Goal: Task Accomplishment & Management: Use online tool/utility

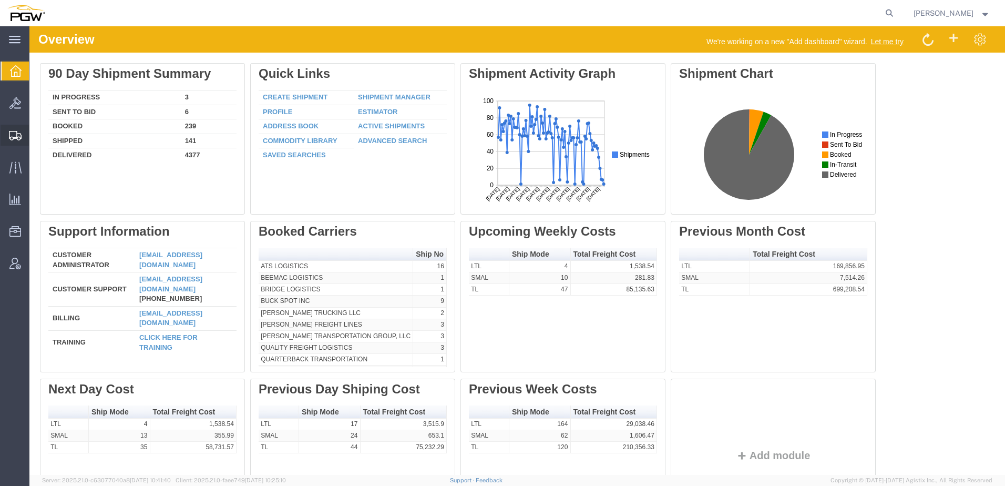
click at [0, 0] on span "Shipment Manager" at bounding box center [0, 0] width 0 height 0
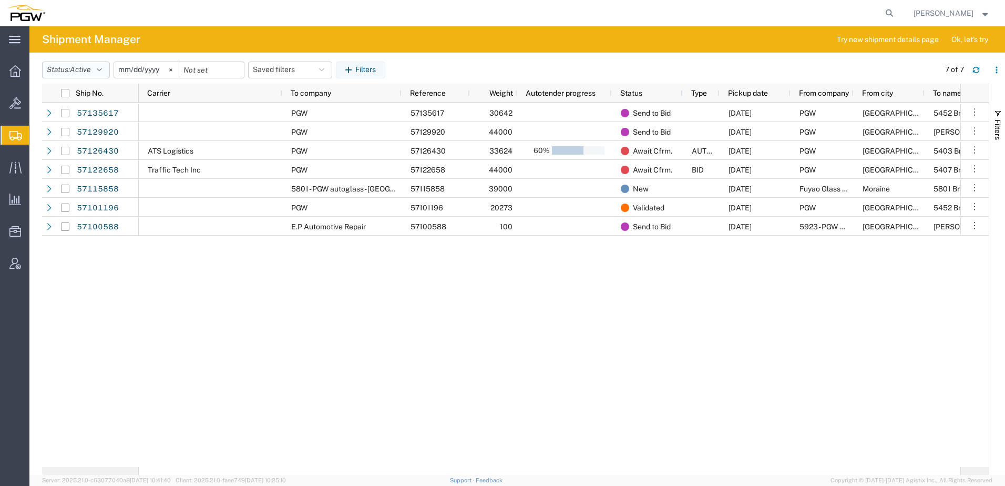
click at [86, 77] on button "Status: Active" at bounding box center [76, 70] width 68 height 17
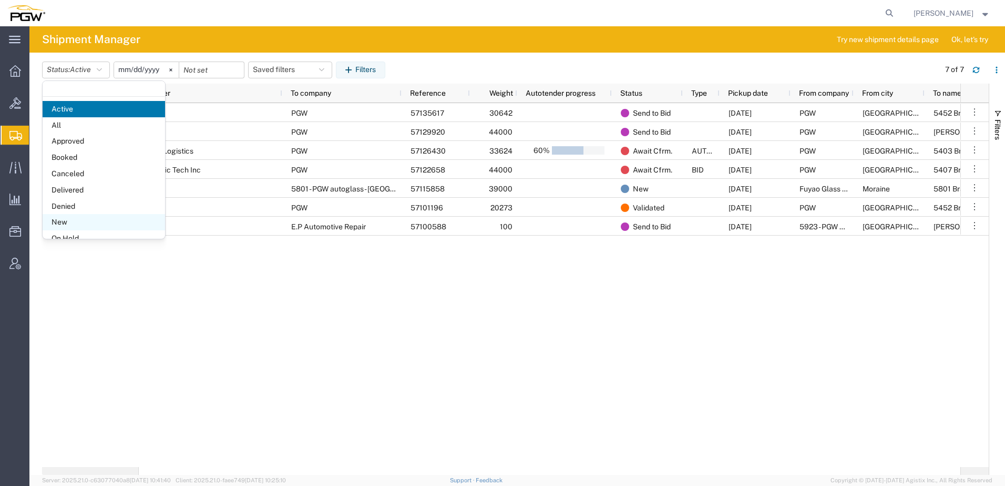
click at [88, 220] on span "New" at bounding box center [104, 222] width 122 height 16
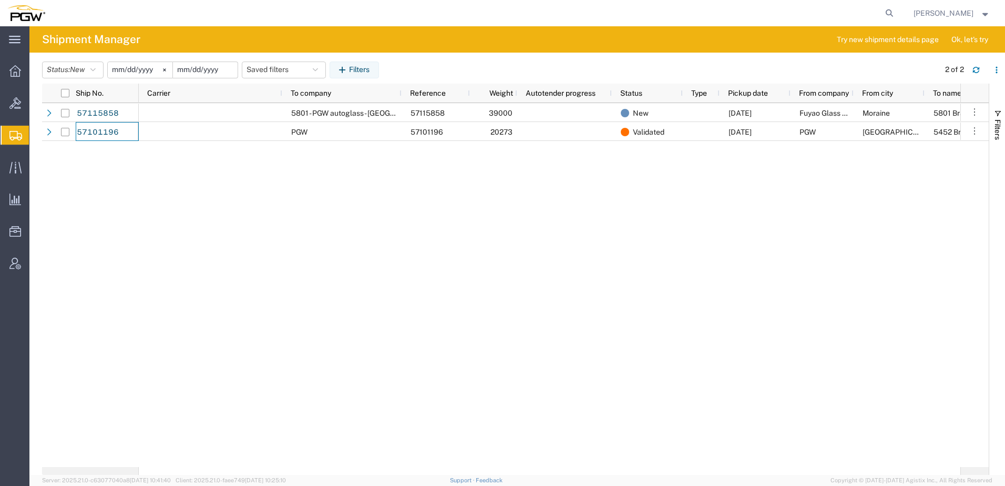
click at [199, 73] on input "date" at bounding box center [205, 70] width 65 height 16
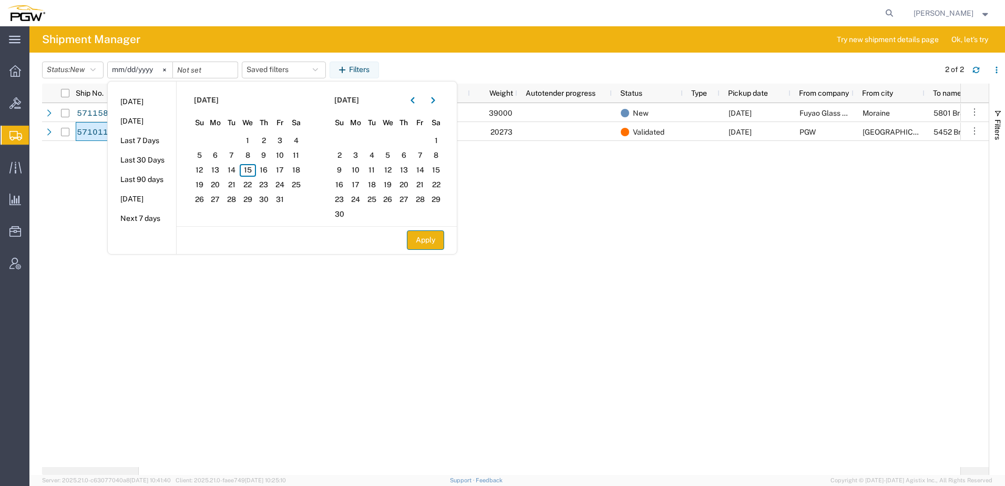
click at [433, 242] on button "Apply" at bounding box center [425, 239] width 37 height 19
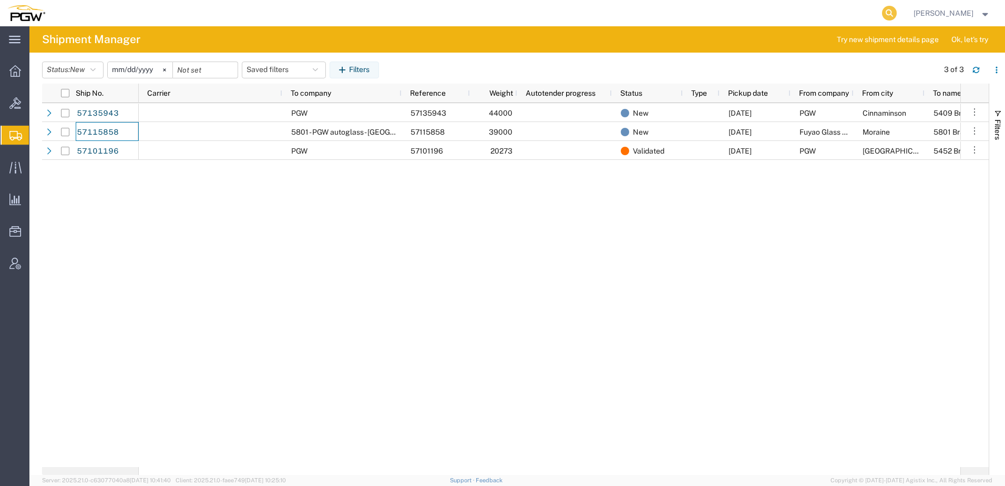
click at [897, 10] on icon at bounding box center [889, 13] width 15 height 15
click at [761, 10] on input "search" at bounding box center [723, 13] width 320 height 25
paste input "57115858"
type input "57115858"
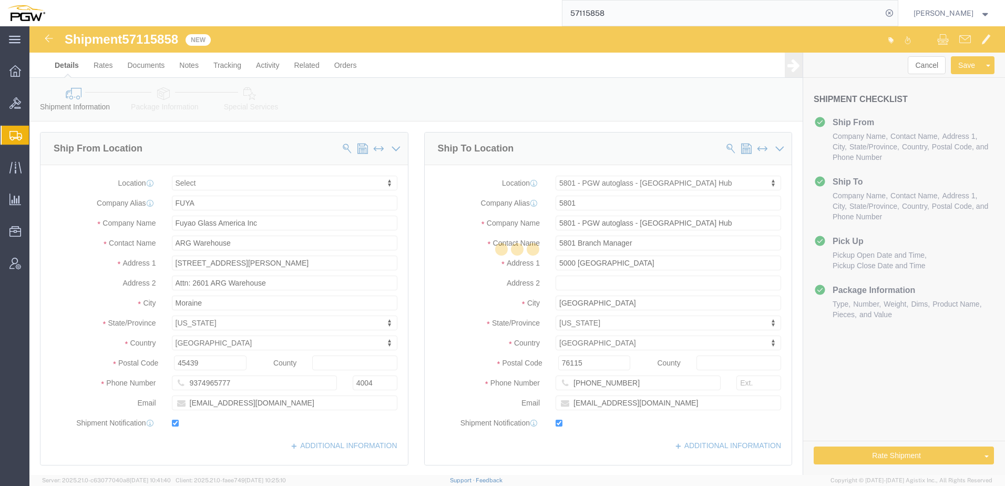
select select
select select "62891"
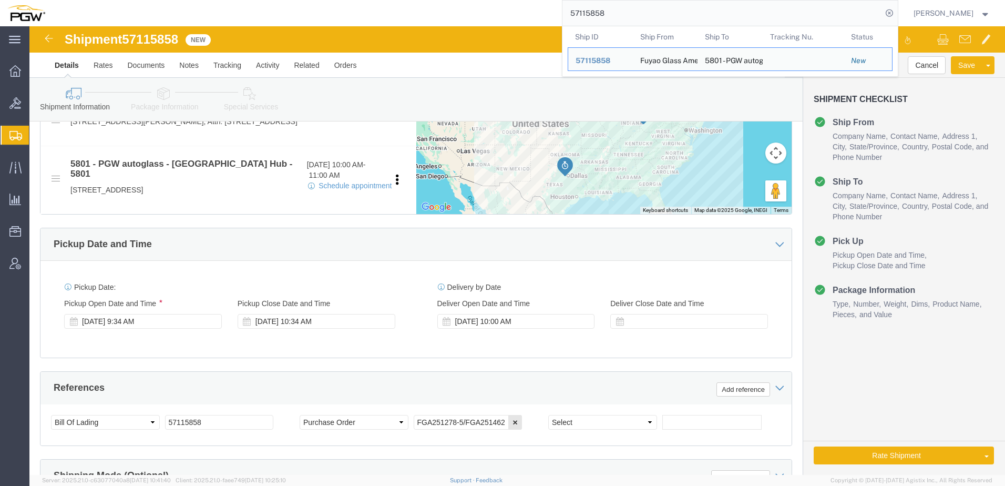
scroll to position [526, 0]
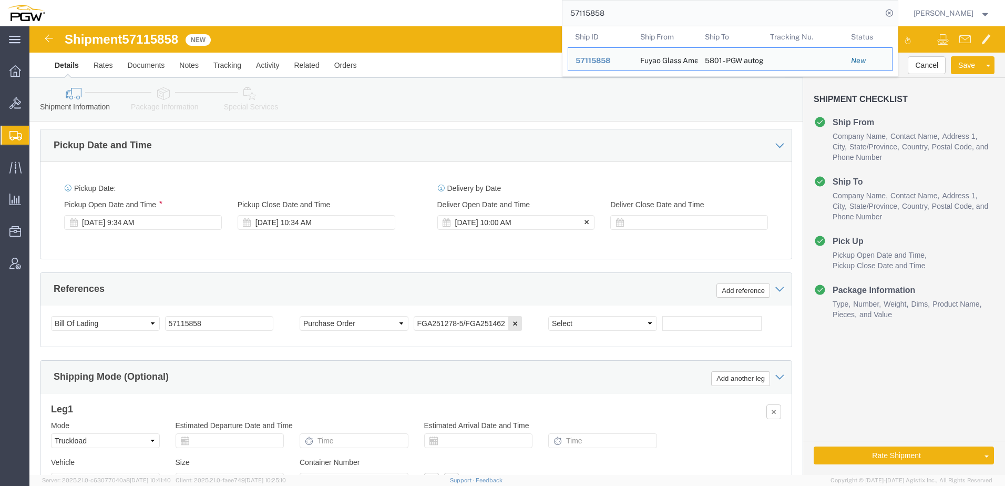
click div "[DATE] 10:00 AM"
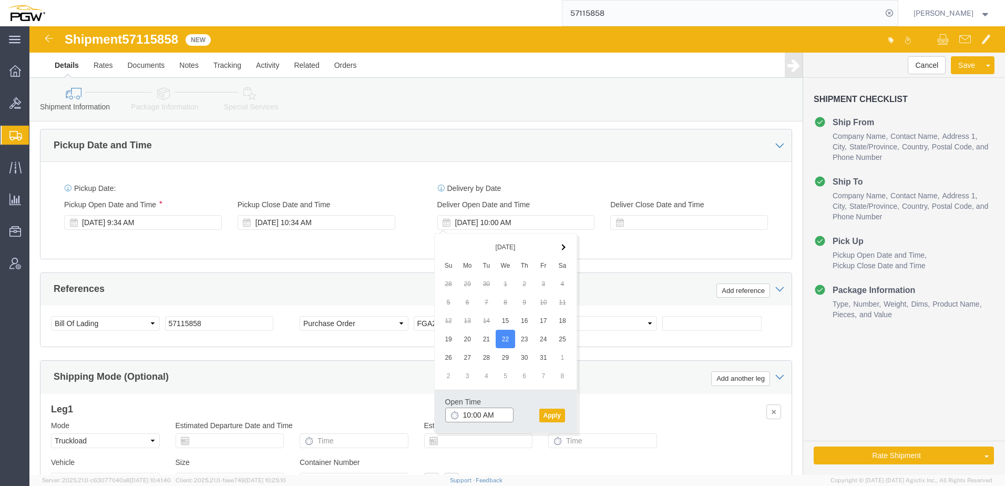
click input "10:00 AM"
type input "8:00 AM"
click button "Apply"
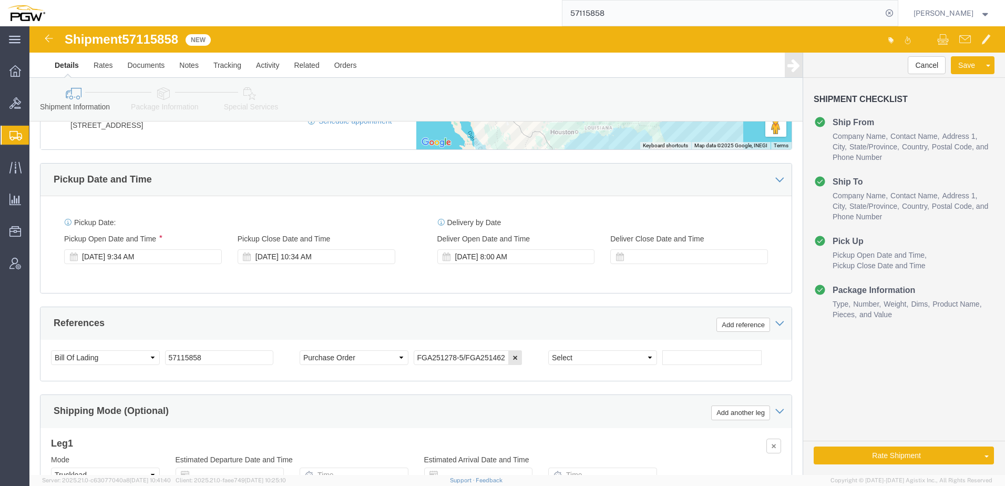
scroll to position [473, 0]
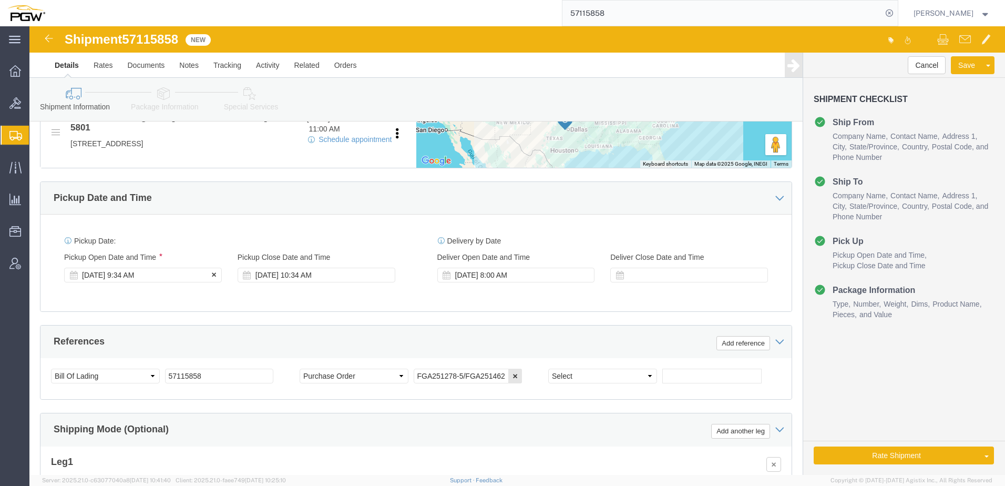
click div "[DATE] 9:34 AM"
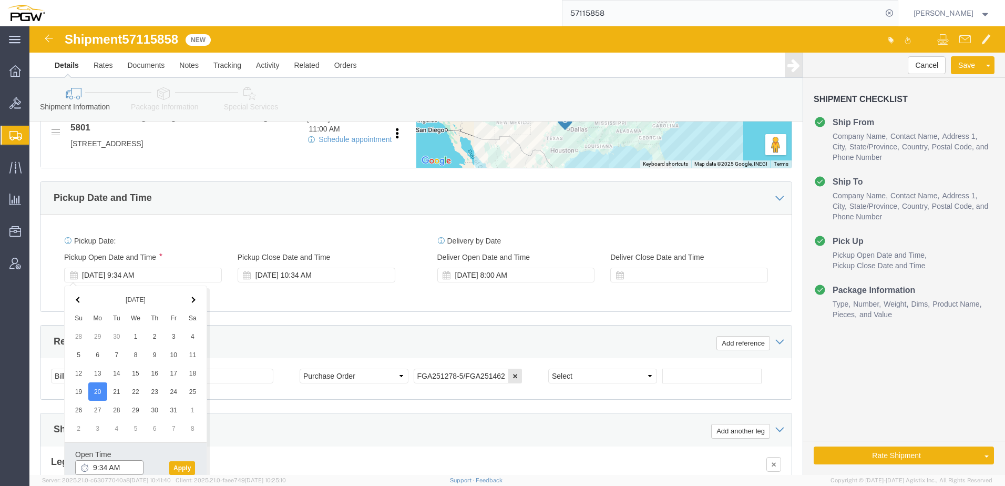
click input "9:34 AM"
click input "8:34 AM"
type input "8:00 AM"
click button "Apply"
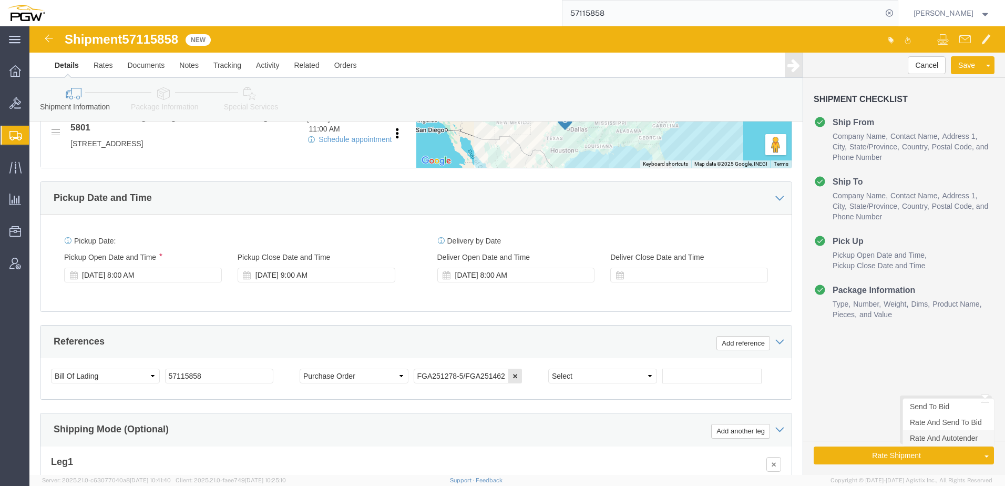
click link "Rate And Autotender"
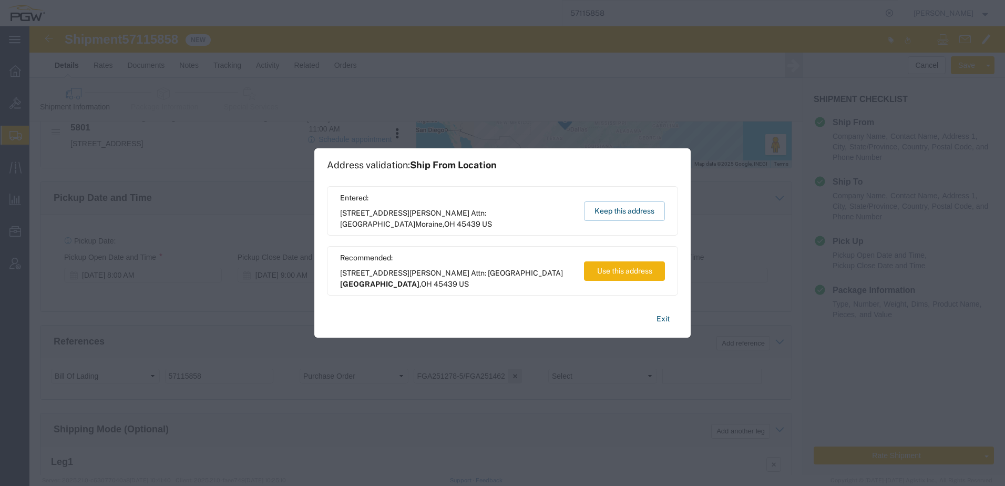
drag, startPoint x: 545, startPoint y: 165, endPoint x: 815, endPoint y: 126, distance: 272.5
click at [815, 126] on div "Address validation: Ship From Location Entered: [STREET_ADDRESS][GEOGRAPHIC_DAT…" at bounding box center [502, 243] width 1005 height 486
click at [662, 316] on button "Exit" at bounding box center [663, 319] width 30 height 18
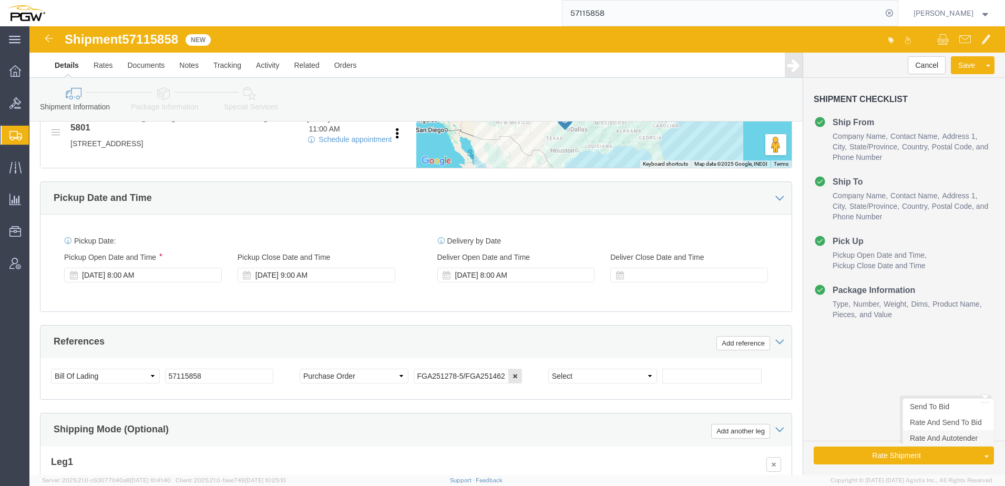
click link "Rate And Autotender"
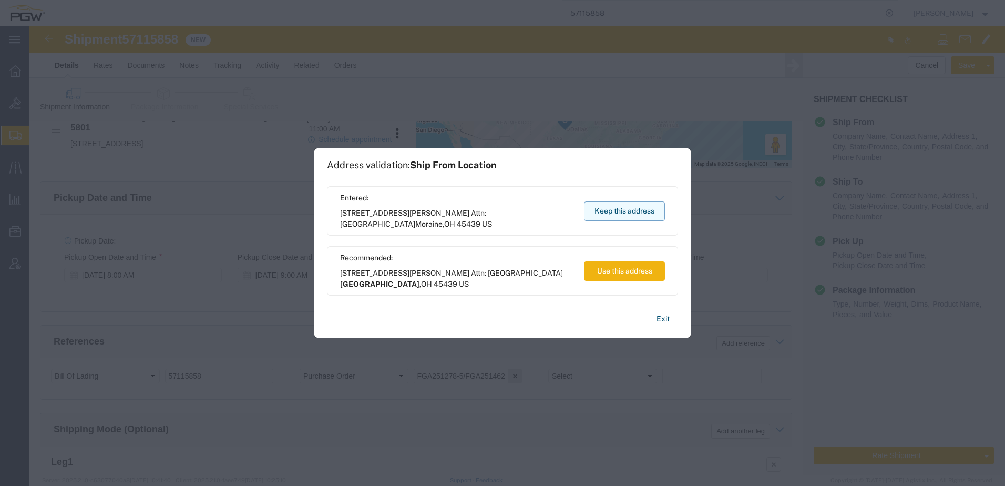
click at [589, 214] on button "Keep this address" at bounding box center [624, 210] width 81 height 19
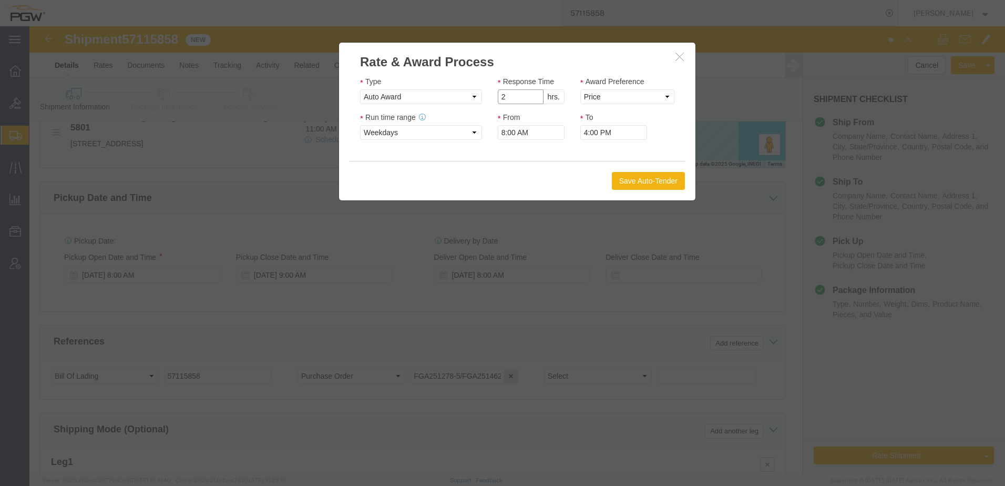
click input "2"
type input "1"
click input "1"
click select "Price Carrier Rank"
select select "LANE_RANK"
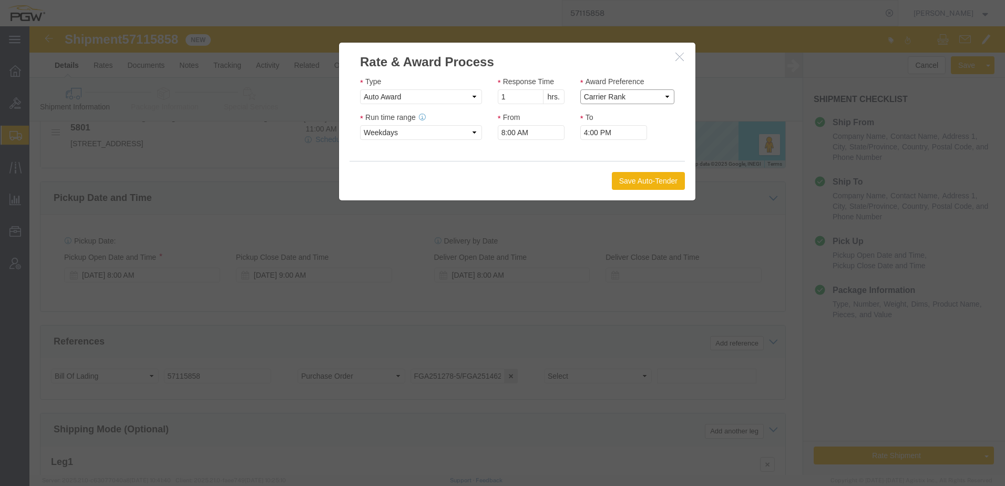
click select "Price Carrier Rank"
click button "Save Auto-Tender"
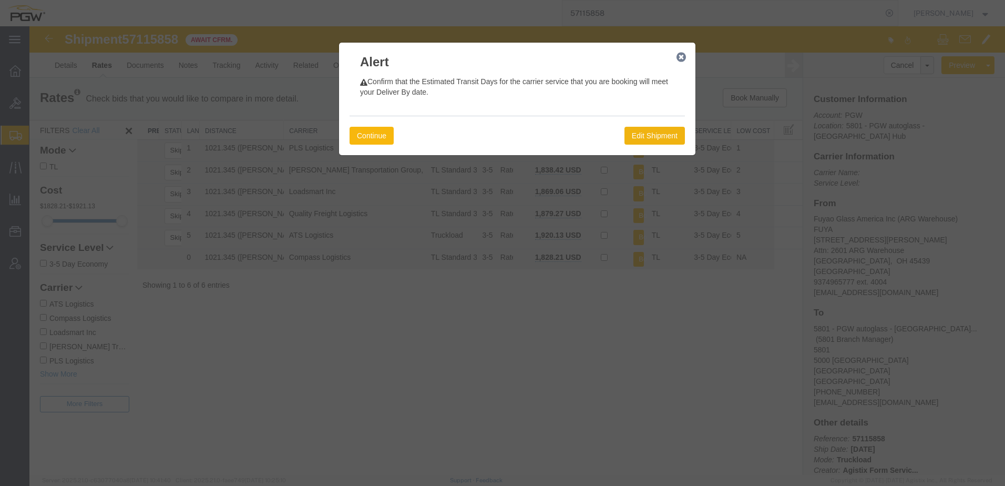
click at [375, 137] on button "Continue" at bounding box center [372, 136] width 44 height 18
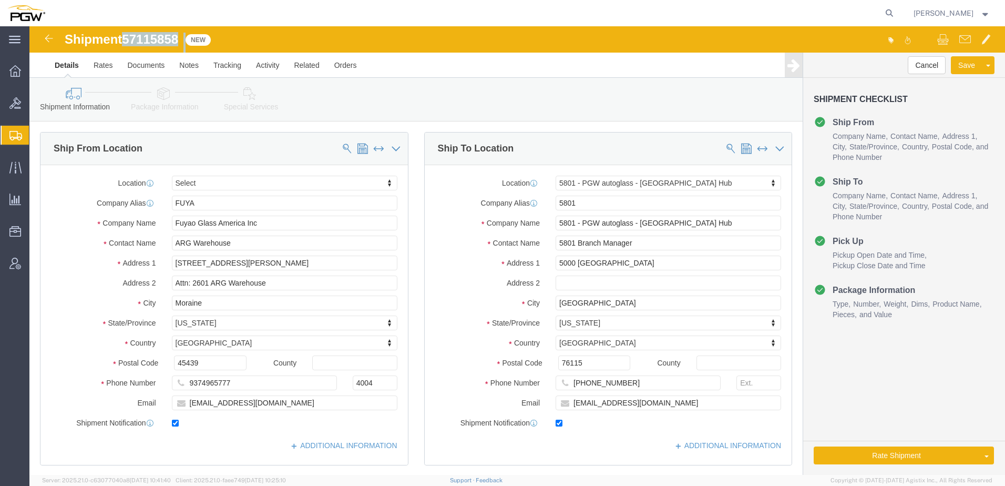
select select
select select "62891"
drag, startPoint x: 98, startPoint y: 13, endPoint x: 152, endPoint y: 14, distance: 54.2
click div "Shipment 57115858 New"
copy span "57115858"
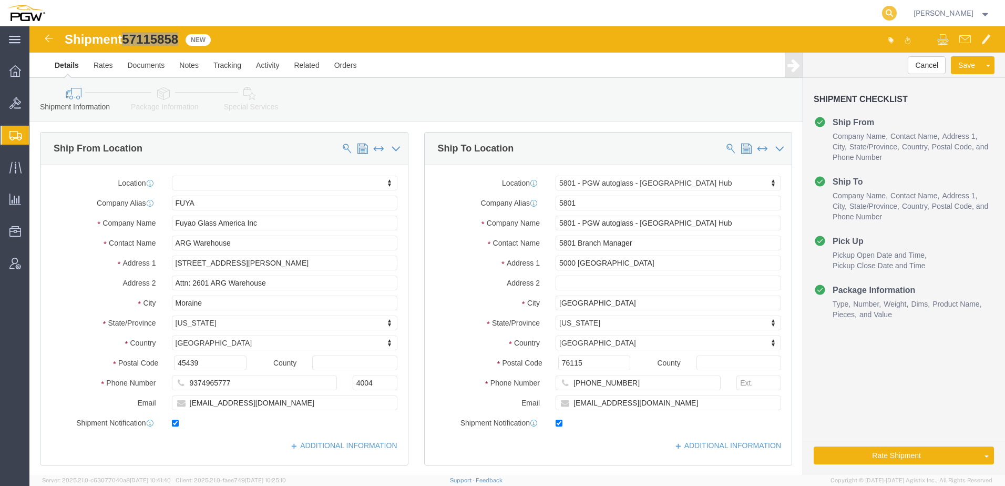
click at [897, 9] on icon at bounding box center [889, 13] width 15 height 15
click at [720, 17] on input "search" at bounding box center [723, 13] width 320 height 25
paste input "57129920"
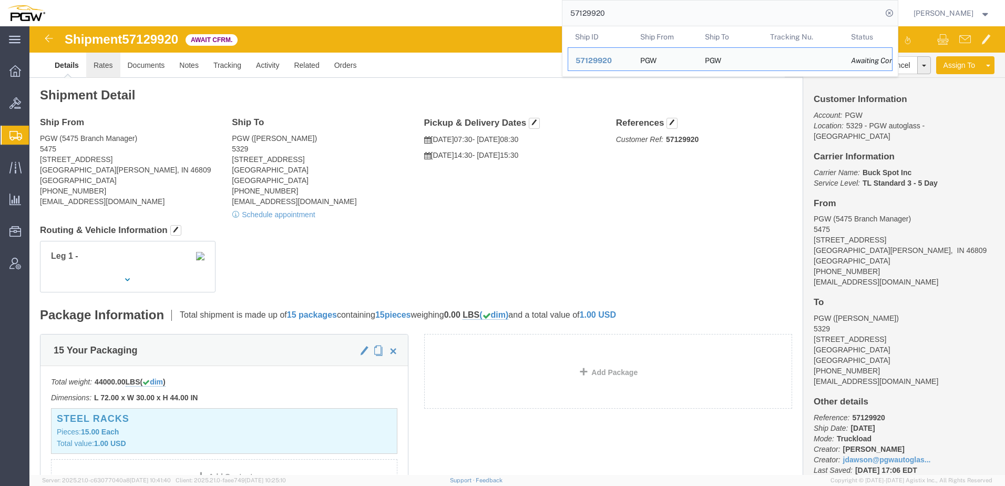
click link "Rates"
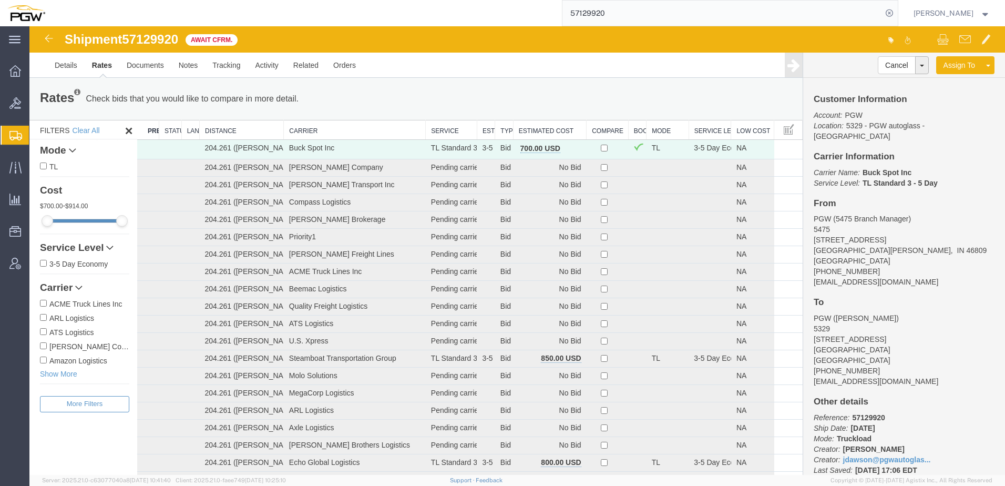
click at [533, 130] on th "Estimated Cost" at bounding box center [549, 129] width 73 height 19
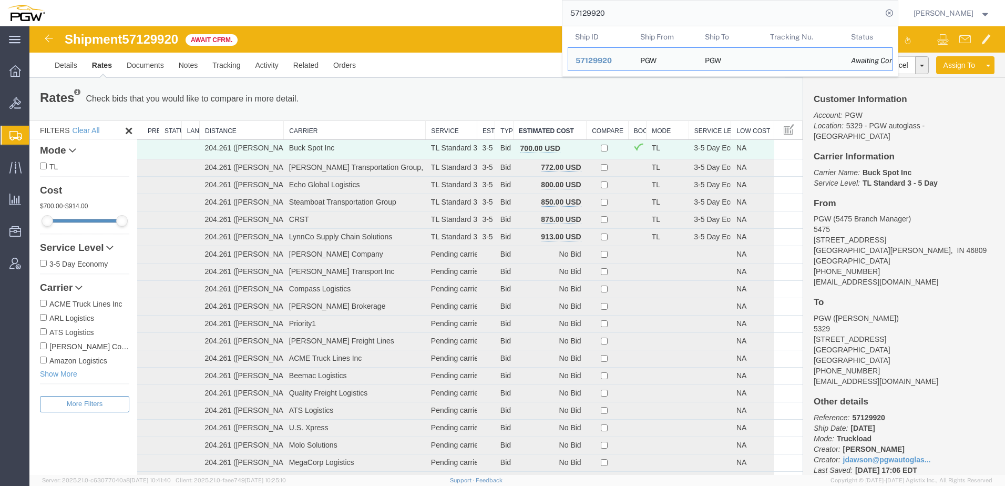
drag, startPoint x: 642, startPoint y: 13, endPoint x: 126, endPoint y: 9, distance: 516.8
click at [127, 9] on div "57129920 Ship ID Ship From Ship To Tracking Nu. Status Ship ID 57129920 Ship Fr…" at bounding box center [476, 13] width 846 height 26
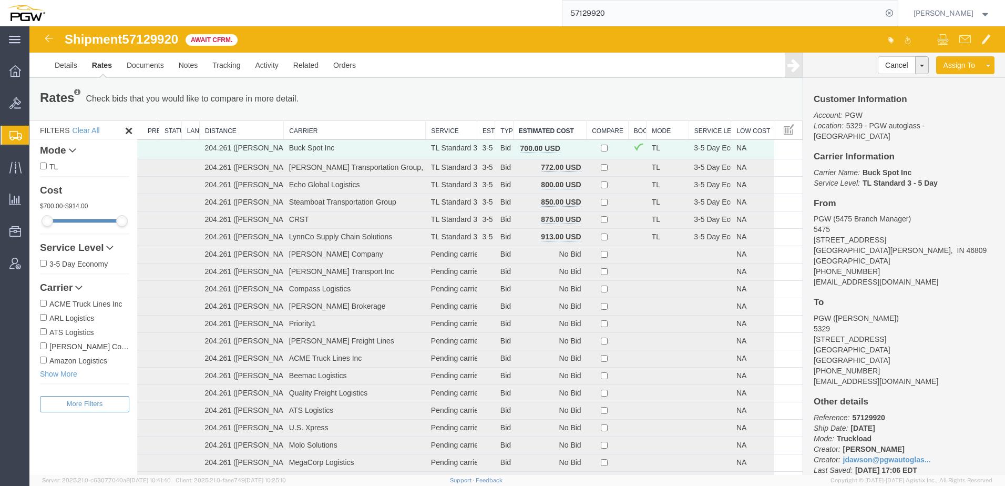
paste input "669311"
type input "669311"
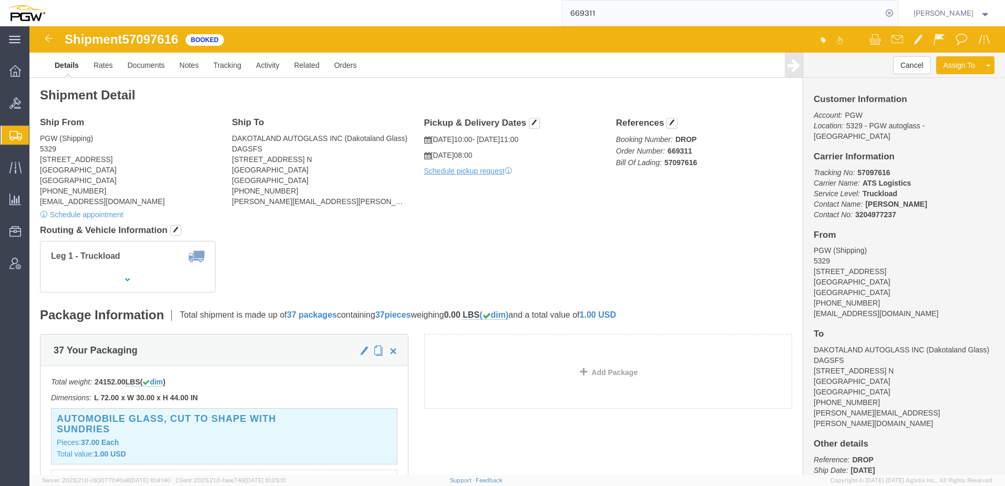
click div "Leg 1 - Truckload"
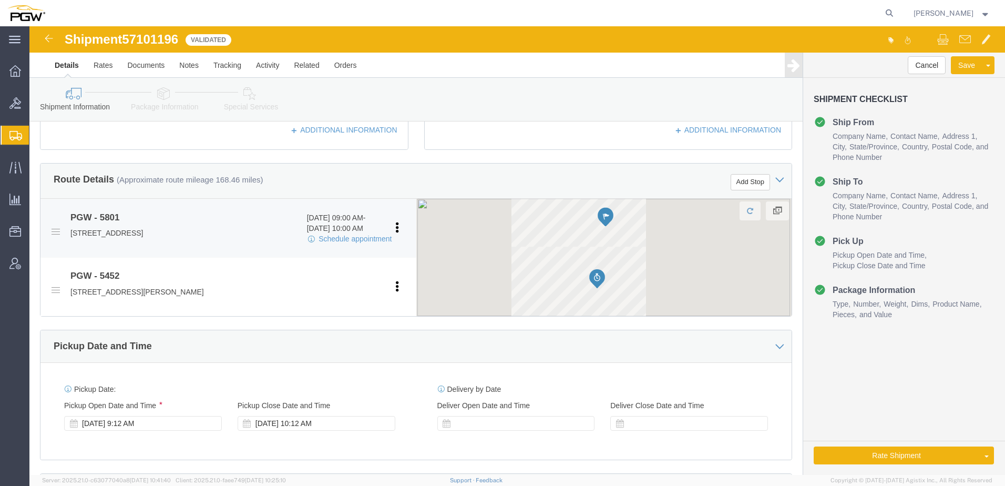
select select "62891"
select select "28299"
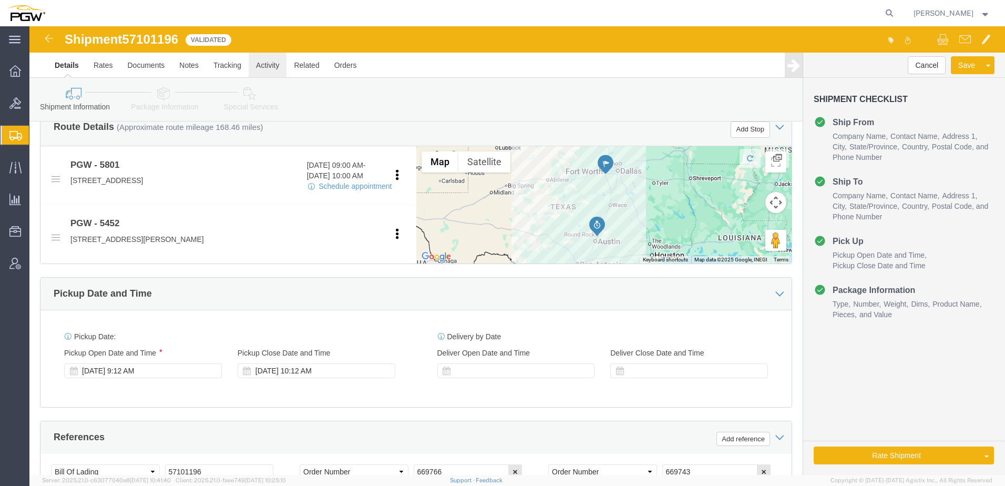
click link "Activity"
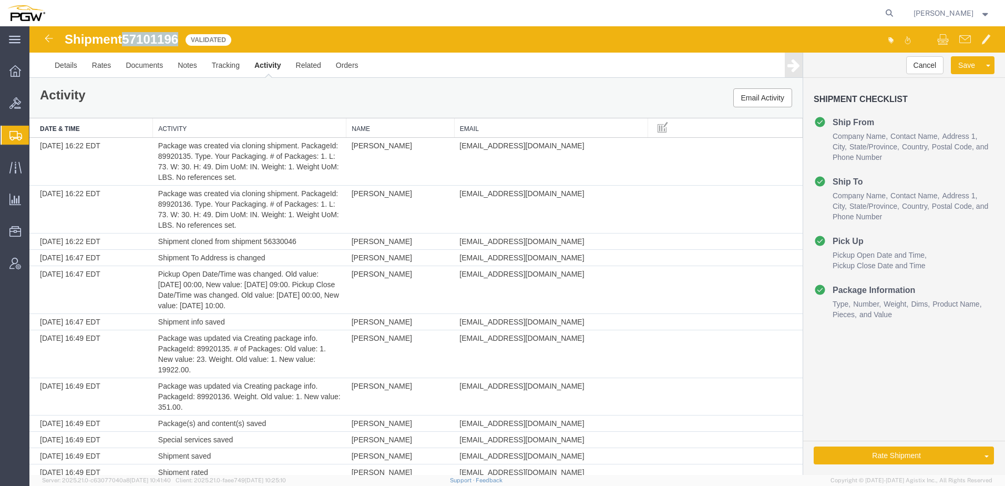
drag, startPoint x: 126, startPoint y: 39, endPoint x: 182, endPoint y: 37, distance: 56.3
click at [182, 37] on div "Shipment 57101196 27 of 27 Validated" at bounding box center [273, 43] width 487 height 20
copy span "57101196"
click at [0, 0] on span "Create from Template" at bounding box center [0, 0] width 0 height 0
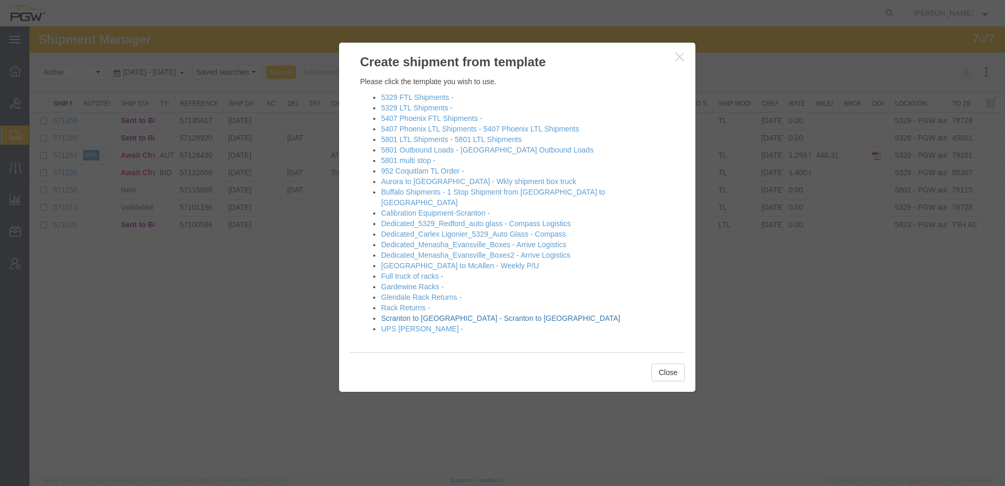
click at [407, 314] on link "Scranton to Boston - Scranton to Boston" at bounding box center [500, 318] width 239 height 8
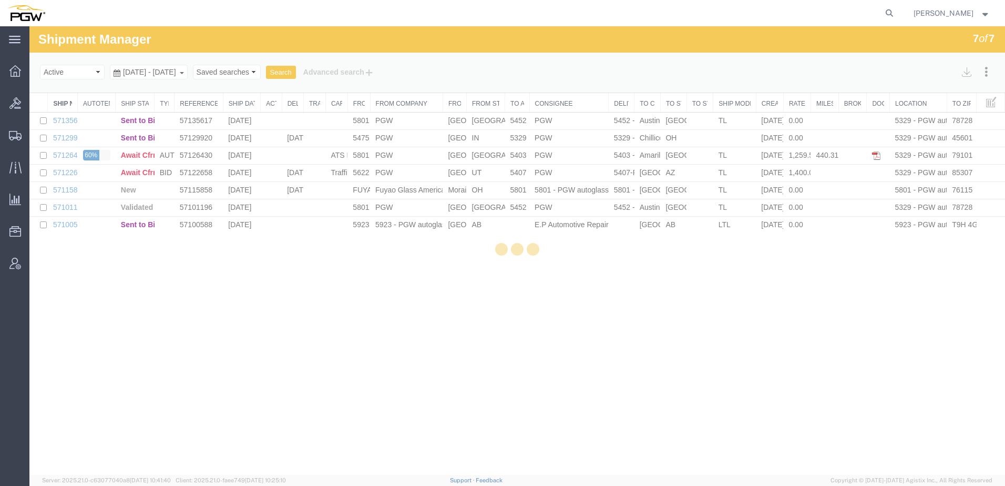
select select "61931"
select select "28365"
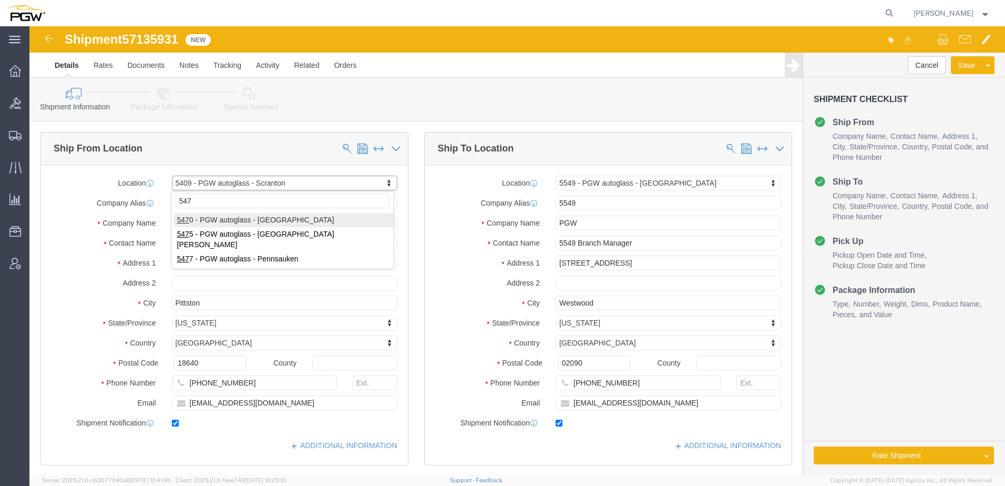
type input "5477"
select select "28313"
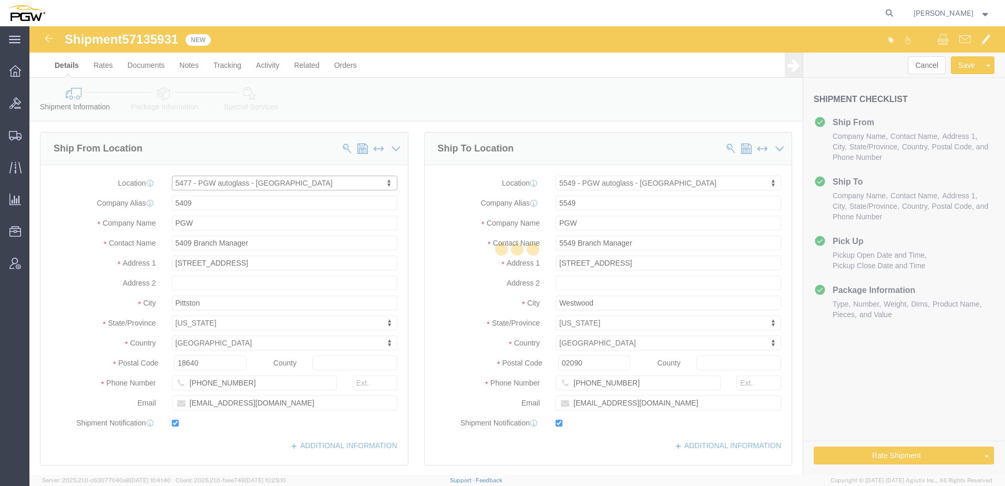
type input "5477"
type input "5477 Branch Manager"
type input "2101 Wallace Blvd"
type input "Cinnaminson"
type input "08077"
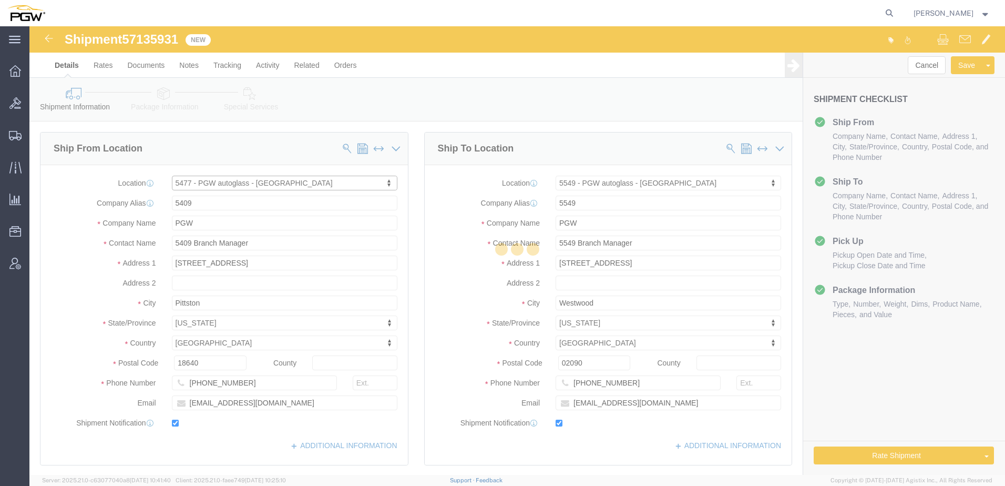
type input "856-662-9323"
type input "lkqsp_o_pm_5477@pgwag.com"
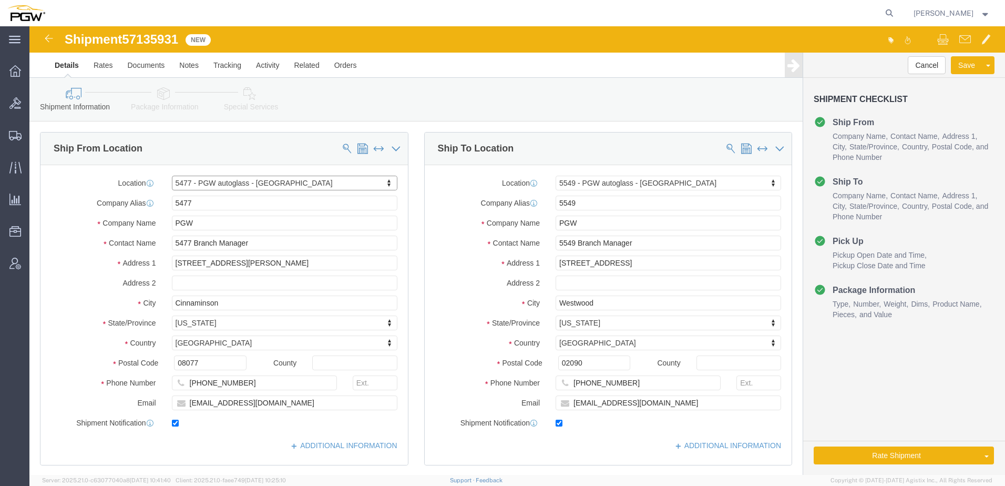
select select "NJ"
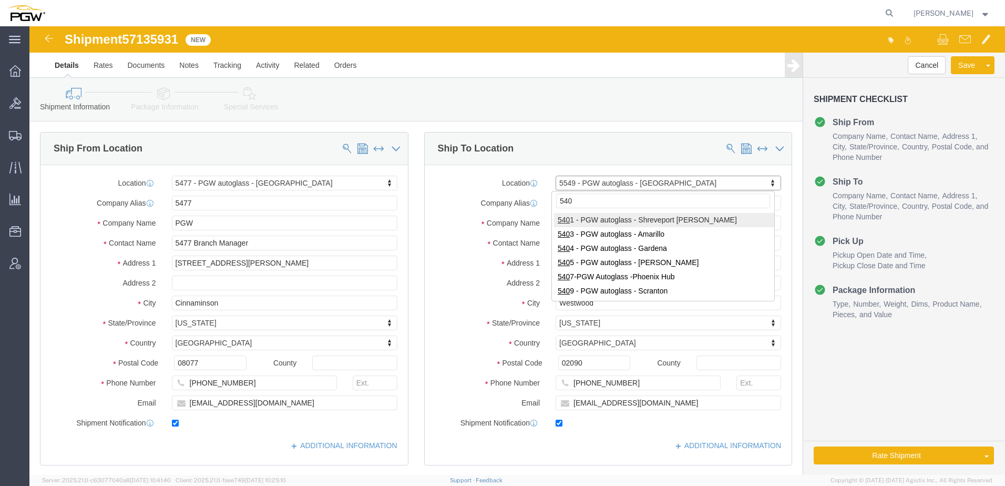
type input "5409"
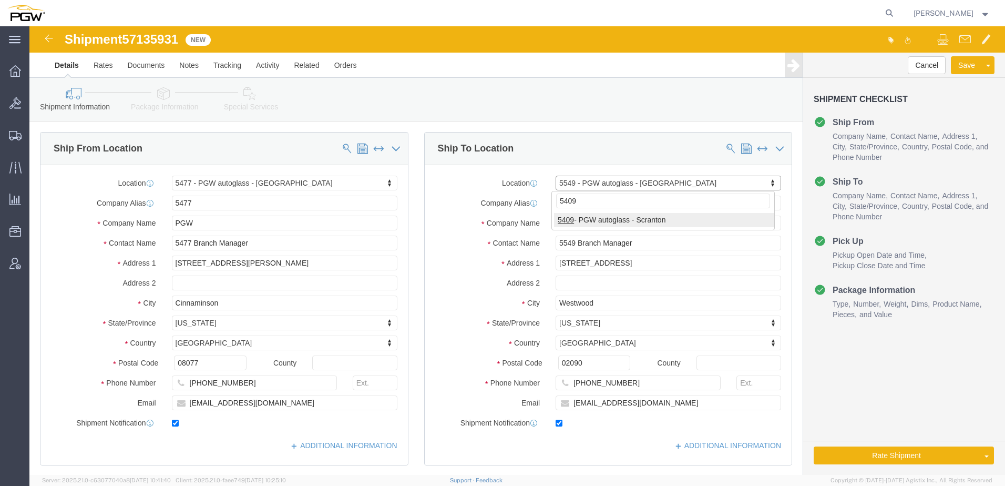
select select "61931"
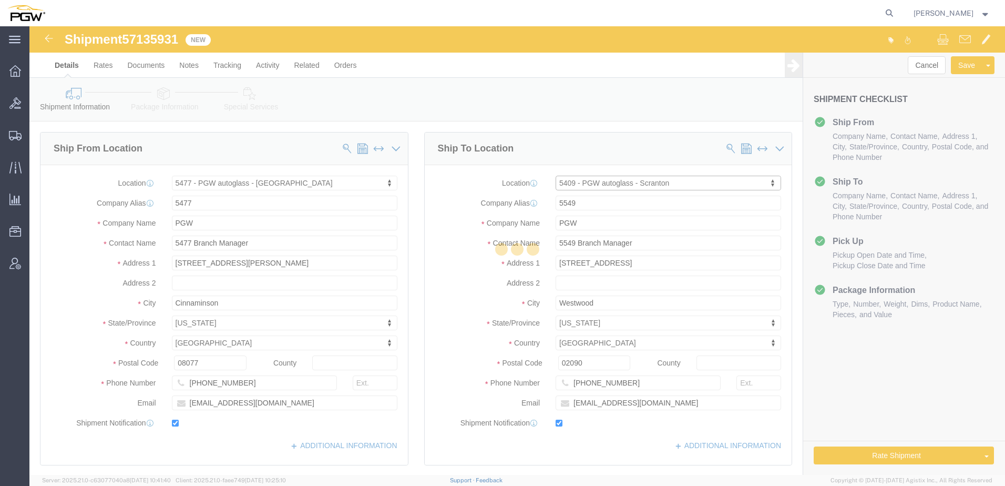
type input "5409"
type input "5409 Branch Manager"
type input "125 Enterprise Way"
type input "Pittston"
type input "18640"
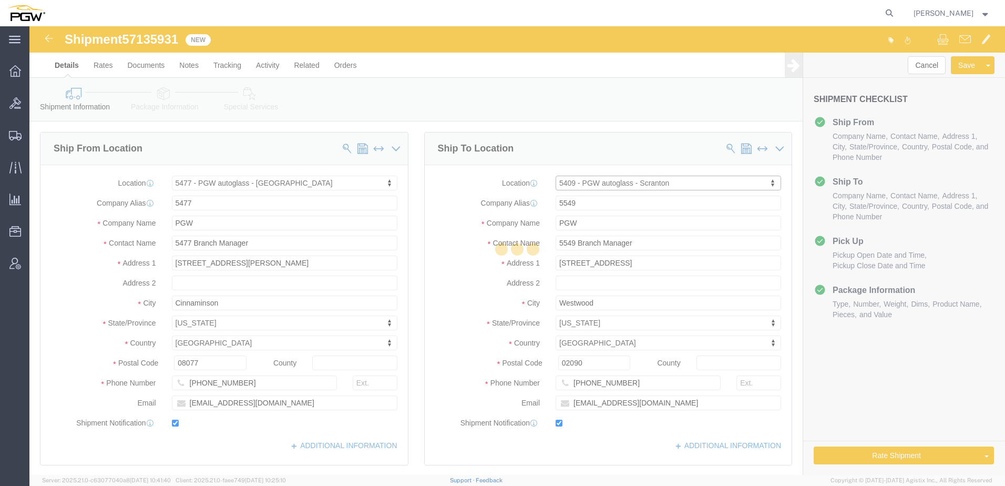
type input "272-379-0309"
type input "scrantondc@pgwautoglass.com"
select select "PA"
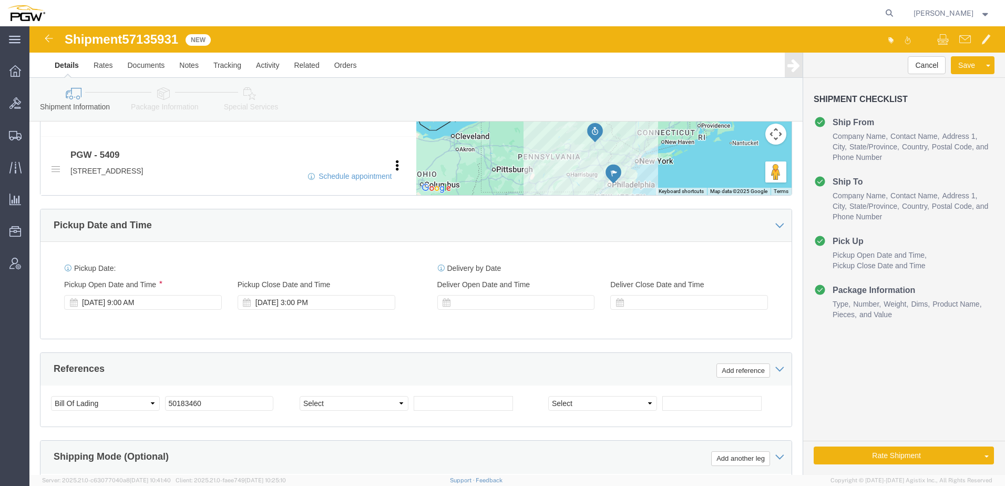
scroll to position [473, 0]
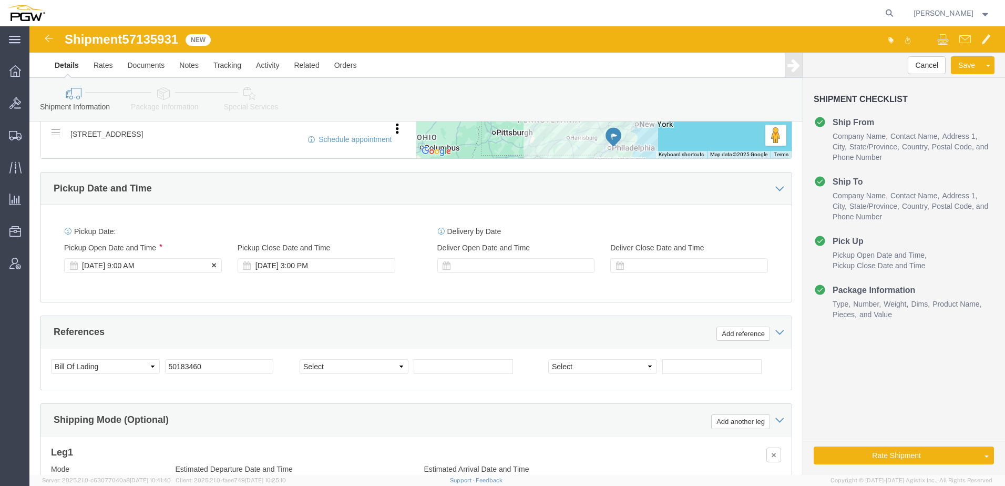
click div "Oct 15 2025 9:00 AM"
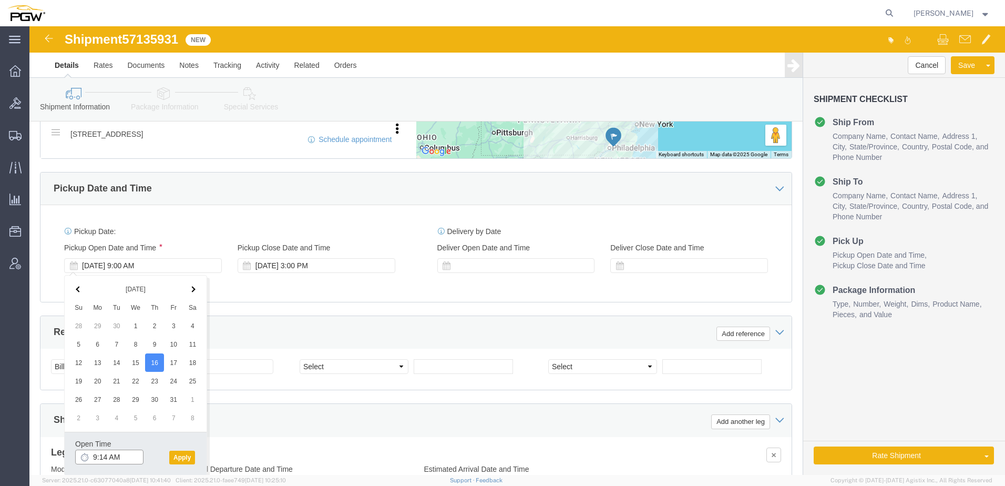
click input "9:14 AM"
type input "10:00 AM"
click button "Apply"
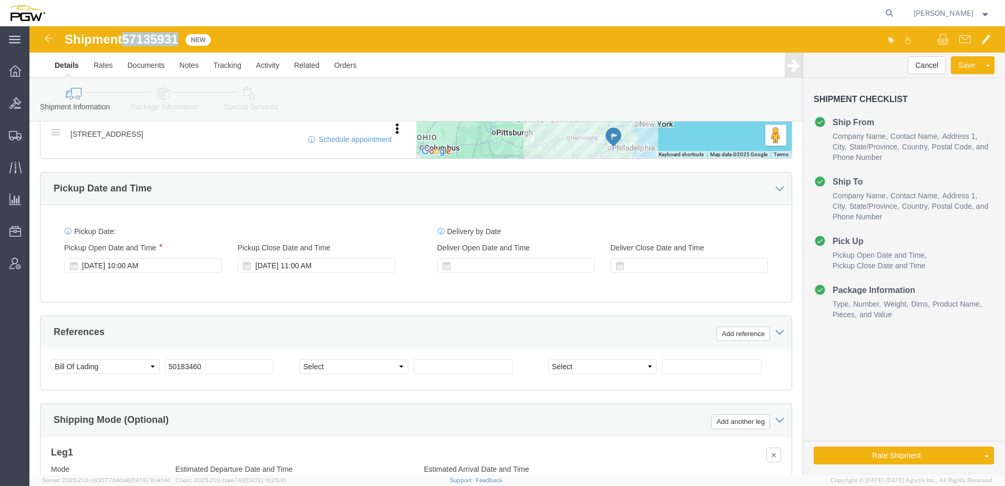
drag, startPoint x: 97, startPoint y: 11, endPoint x: 149, endPoint y: 15, distance: 51.7
click div "Shipment 57135931 New"
copy span "57135931"
drag, startPoint x: 192, startPoint y: 338, endPoint x: -99, endPoint y: 329, distance: 291.4
click html "Shipment 57135931 New Details Rates Documents Notes Tracking Activity Related O…"
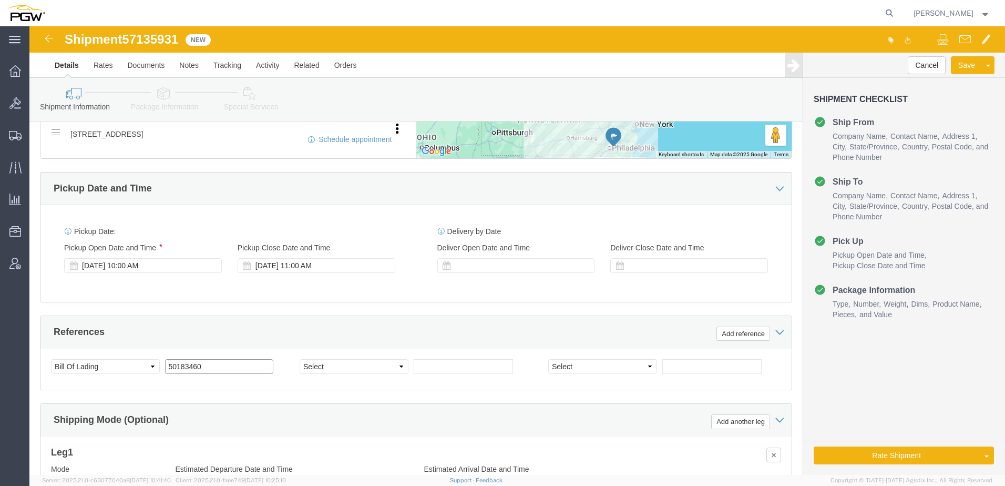
paste input "7135931"
drag, startPoint x: 194, startPoint y: 341, endPoint x: -118, endPoint y: 329, distance: 312.0
click html "Shipment 57135931 New Details Rates Documents Notes Tracking Activity Related O…"
type input "57135931"
click select "Select Account Type Activity ID Airline Appointment Number ASN Batch Request # …"
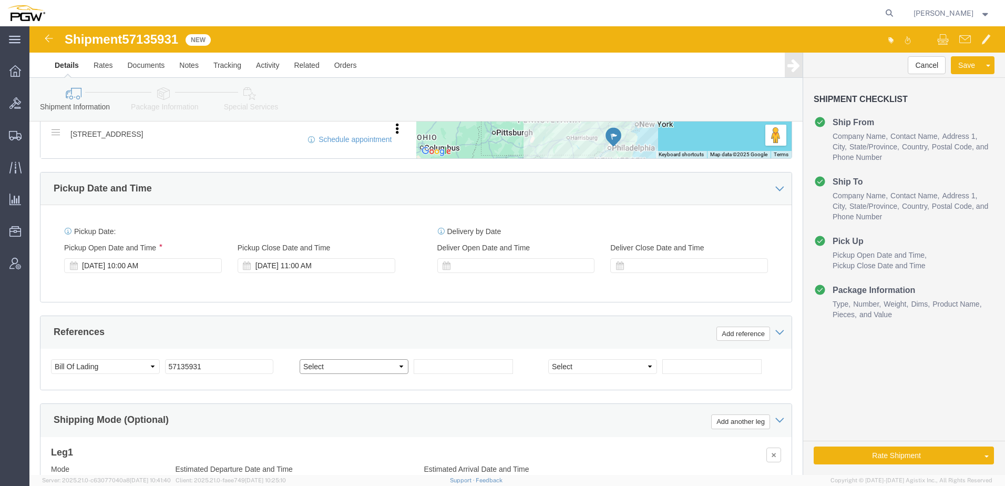
select select "ORDERNUM"
click select "Select Account Type Activity ID Airline Appointment Number ASN Batch Request # …"
click input "text"
type input "Tempered Glass"
click icon
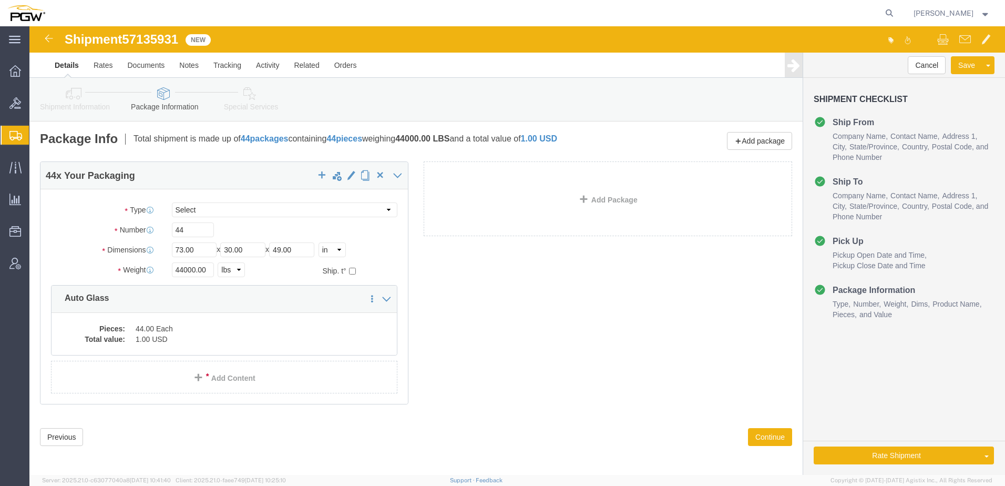
click icon
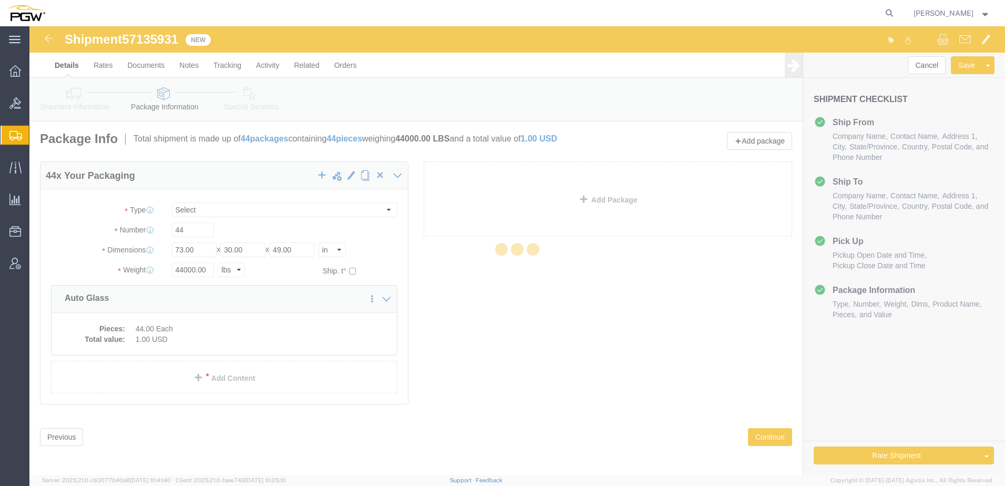
select select
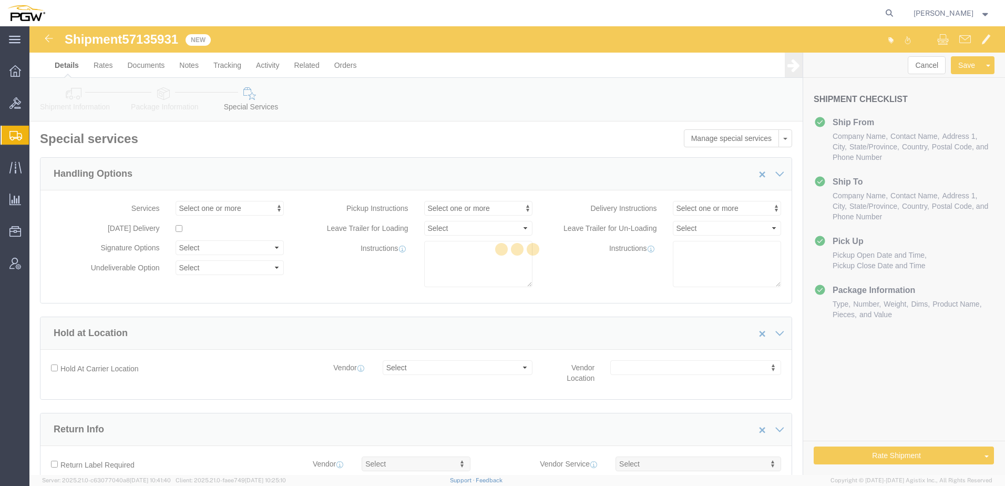
select select "COSTCENTER"
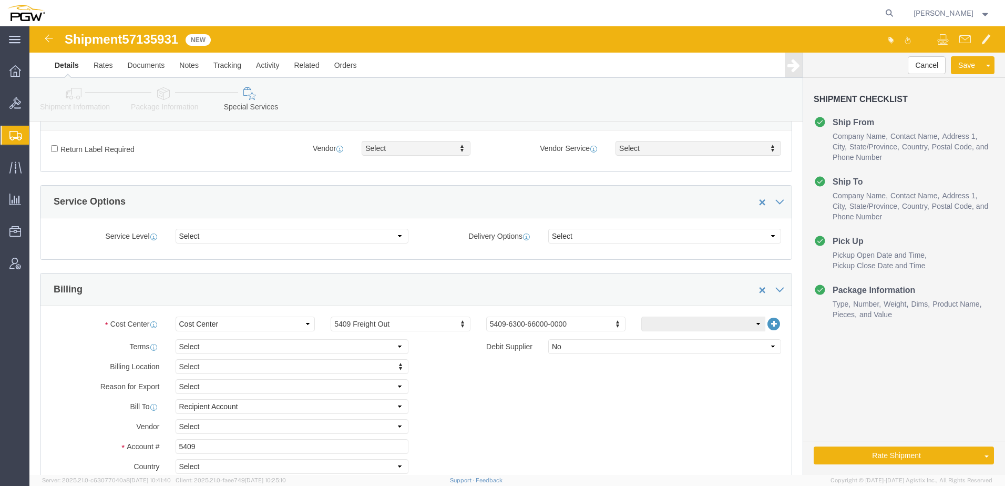
scroll to position [421, 0]
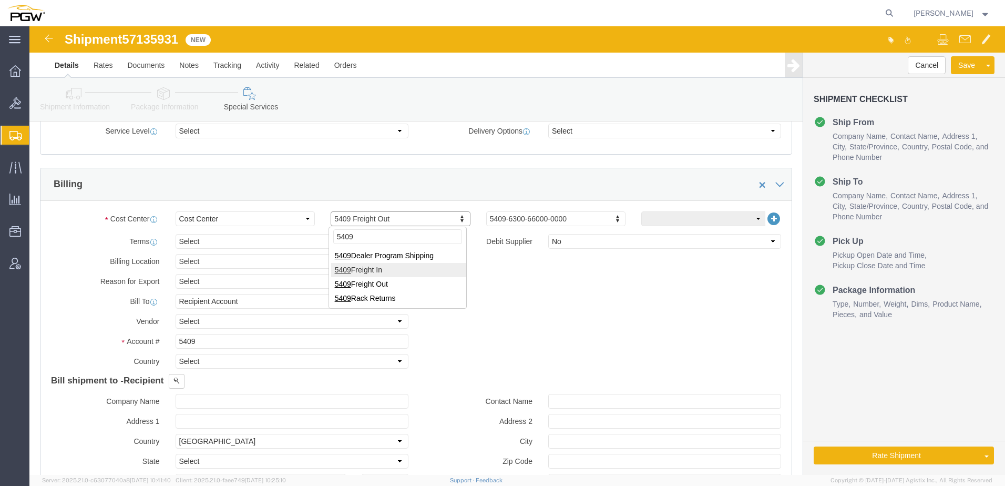
type input "5409"
click icon
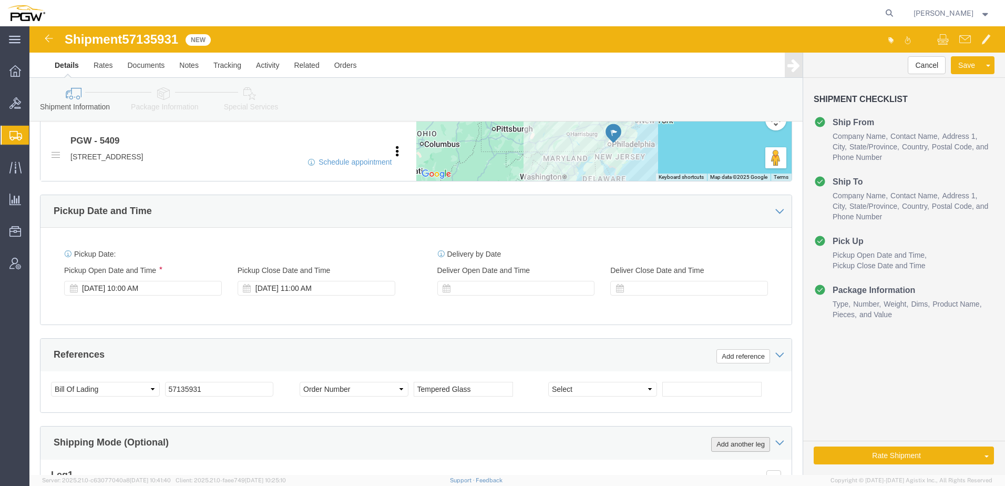
scroll to position [526, 0]
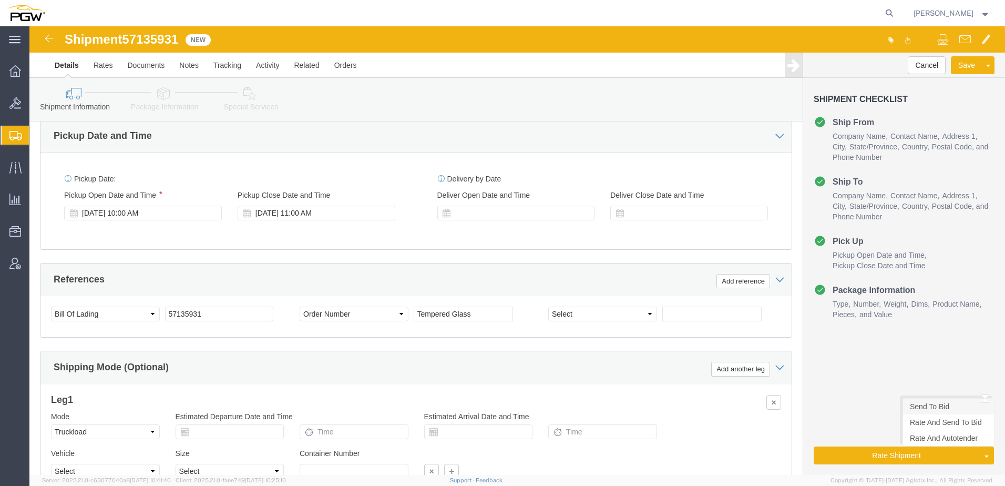
click link "Send To Bid"
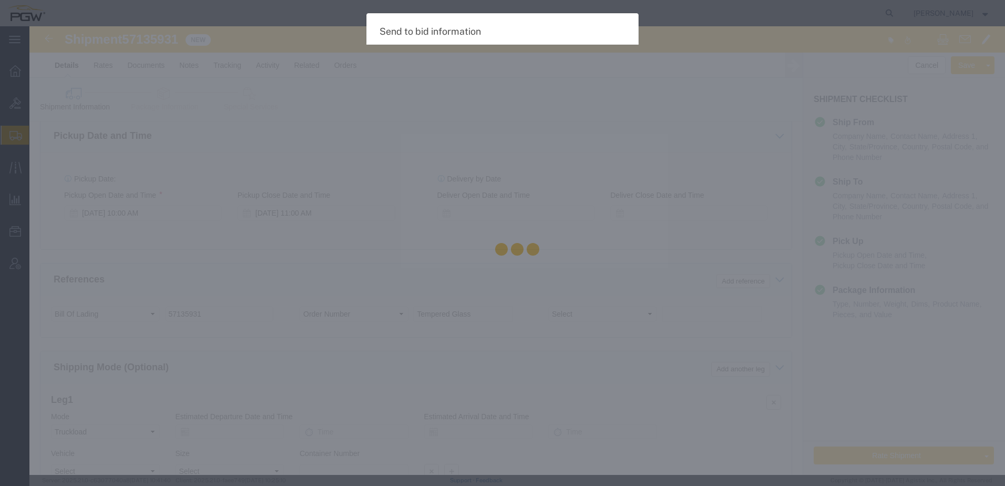
select select "TL"
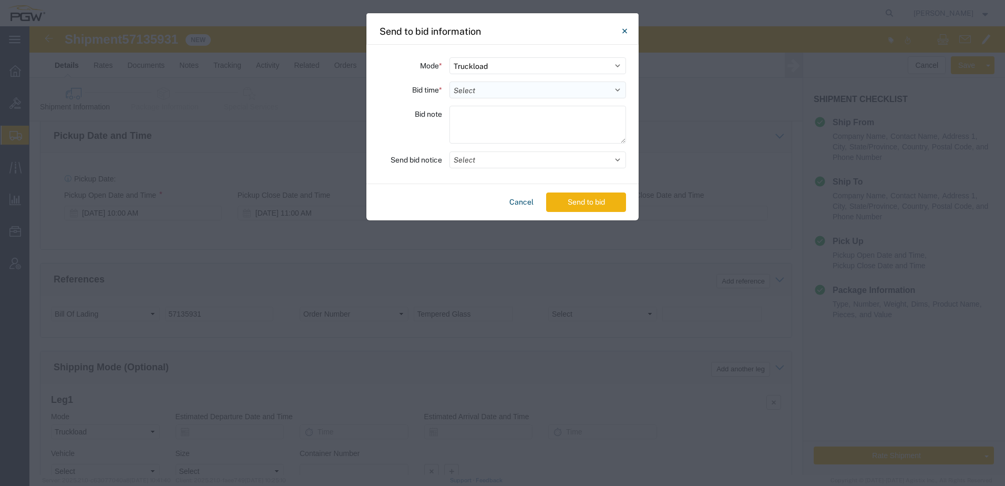
click at [487, 88] on select "Select 30 Min (Rush) 1 Hour (Rush) 2 Hours (Rush) 4 Hours (Rush) 8 Hours (Rush)…" at bounding box center [537, 89] width 177 height 17
select select "24"
click at [449, 81] on select "Select 30 Min (Rush) 1 Hour (Rush) 2 Hours (Rush) 4 Hours (Rush) 8 Hours (Rush)…" at bounding box center [537, 89] width 177 height 17
click at [580, 201] on button "Send to bid" at bounding box center [586, 201] width 80 height 19
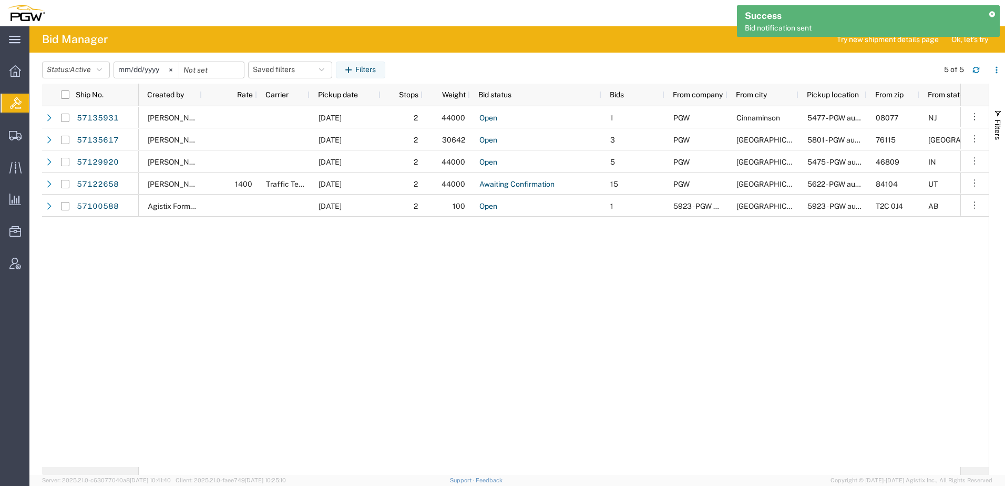
click at [994, 13] on icon at bounding box center [991, 14] width 7 height 6
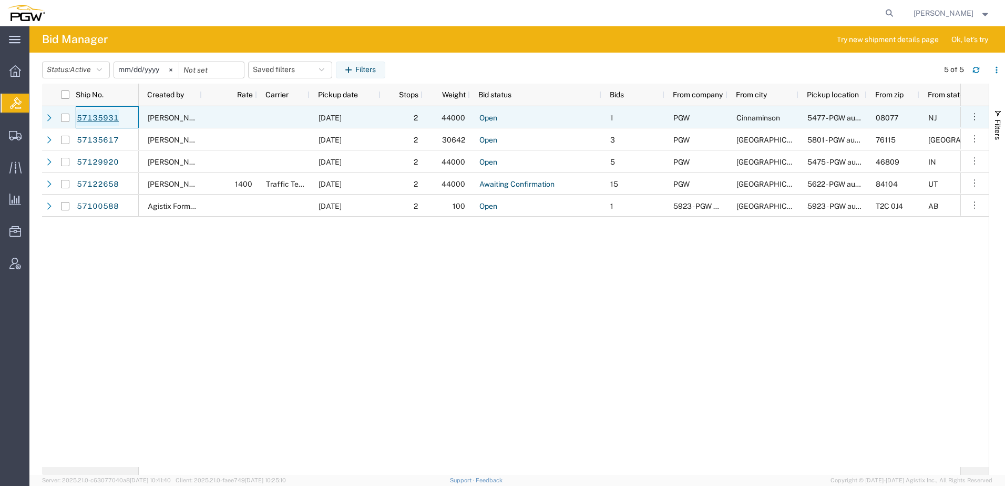
click at [99, 118] on link "57135931" at bounding box center [97, 117] width 43 height 17
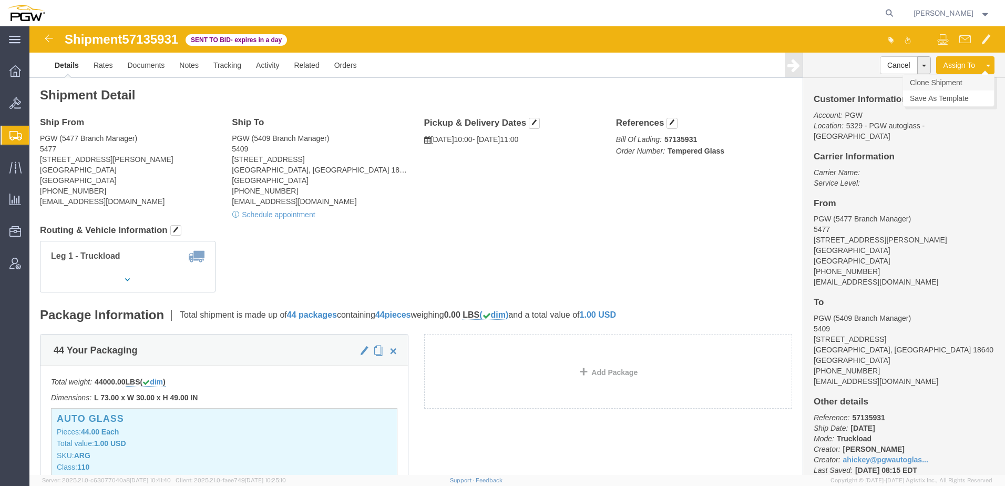
click link "Clone Shipment"
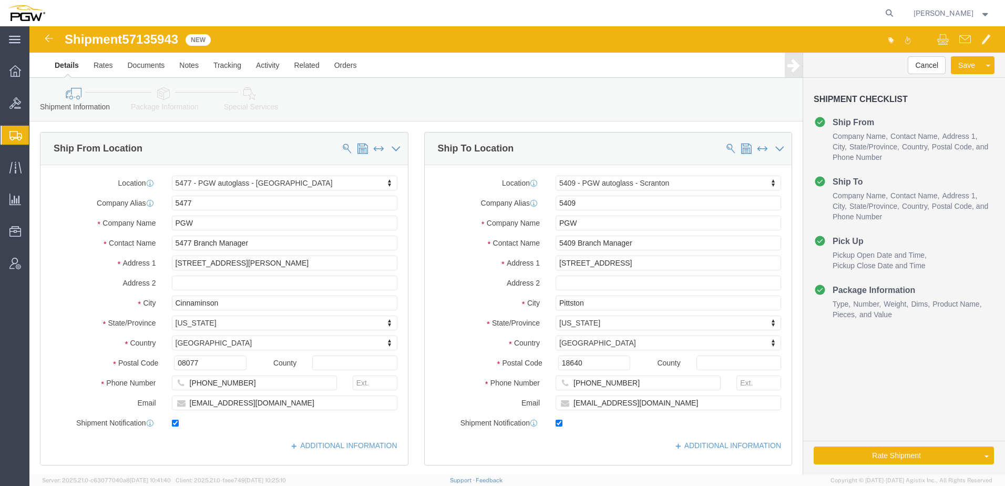
select select "28313"
select select "61931"
drag, startPoint x: 97, startPoint y: 14, endPoint x: 152, endPoint y: 14, distance: 54.7
click span "57135943"
copy span "57135943"
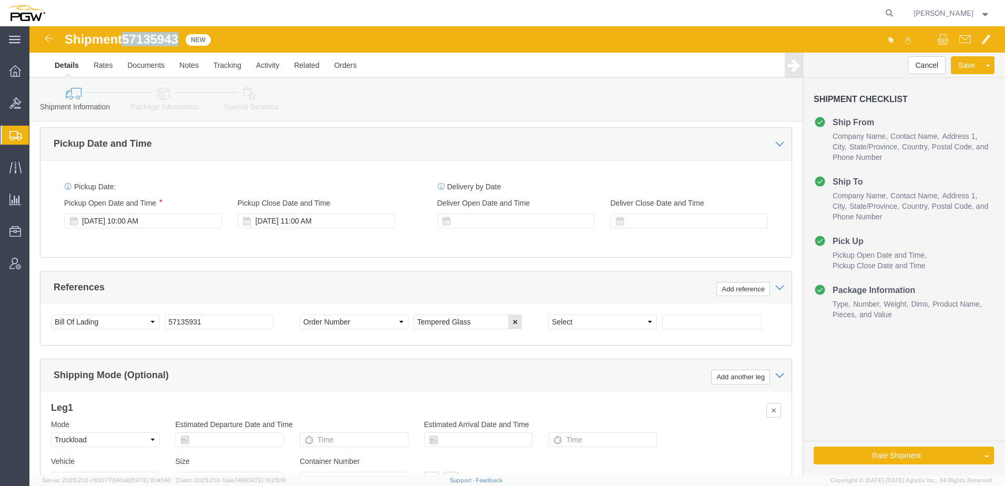
scroll to position [526, 0]
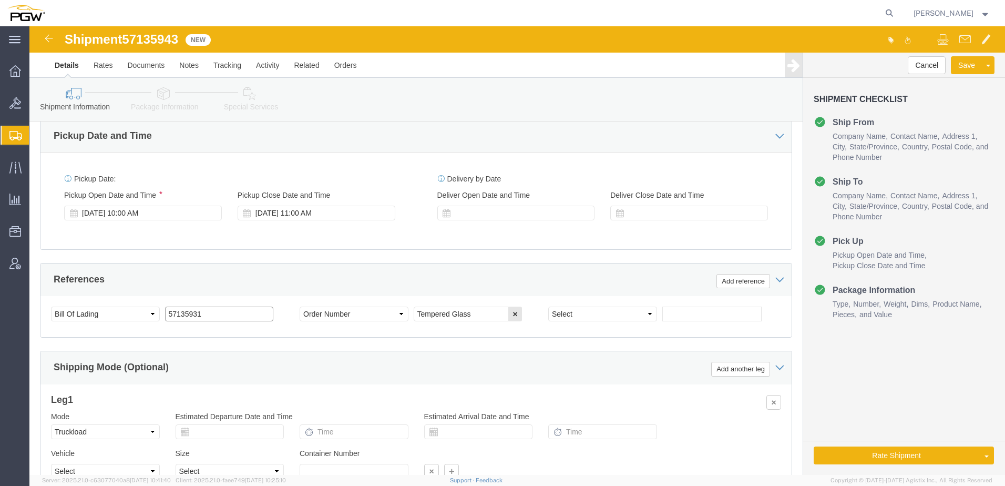
drag, startPoint x: 191, startPoint y: 285, endPoint x: -32, endPoint y: 277, distance: 222.5
click html "Shipment 57135943 New Details Rates Documents Notes Tracking Activity Related O…"
paste input "43"
drag, startPoint x: 199, startPoint y: 285, endPoint x: -77, endPoint y: 254, distance: 277.7
click html "Shipment 57135943 New Details Rates Documents Notes Tracking Activity Related O…"
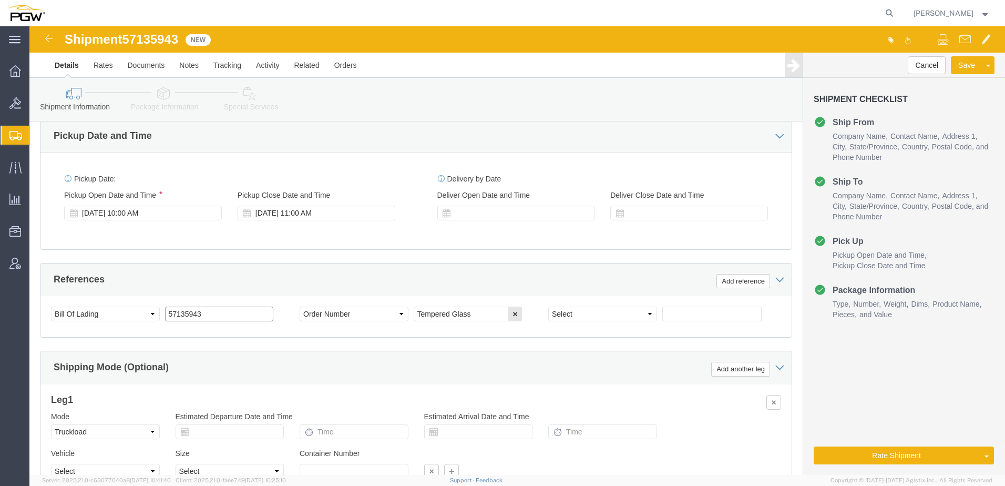
type input "57135943"
drag, startPoint x: 441, startPoint y: 286, endPoint x: 508, endPoint y: 274, distance: 68.9
click input "Tempered Glass"
type input "Tempered Glass 2"
click div "Oct 16 2025 10:00 AM"
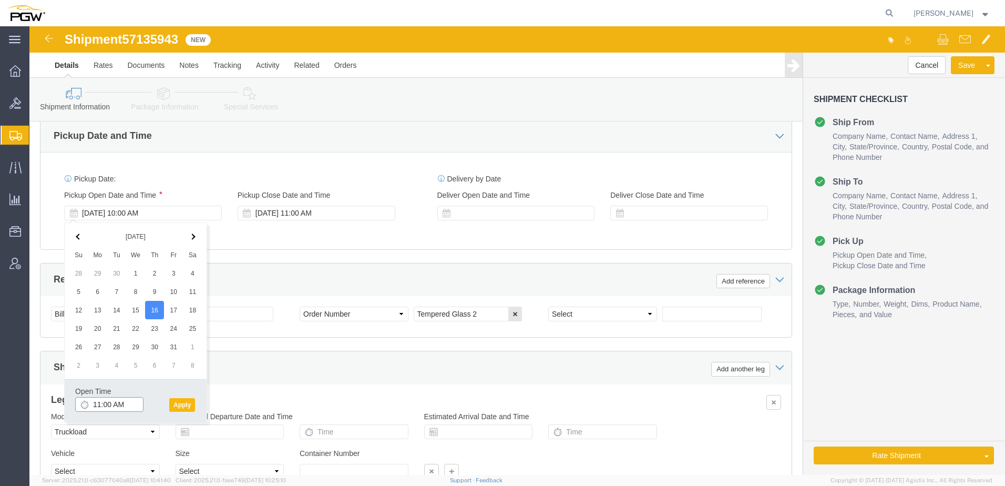
type input "11:00 AM"
click button "Apply"
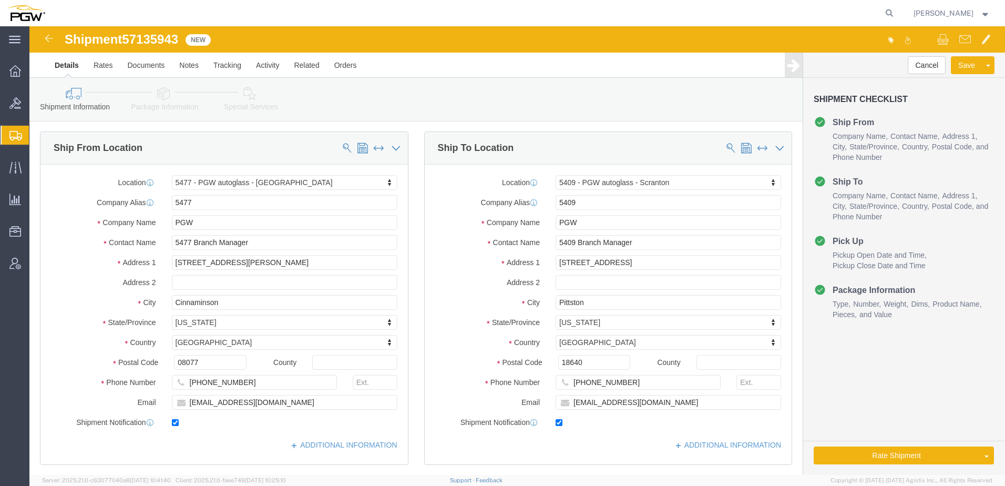
scroll to position [0, 0]
click icon
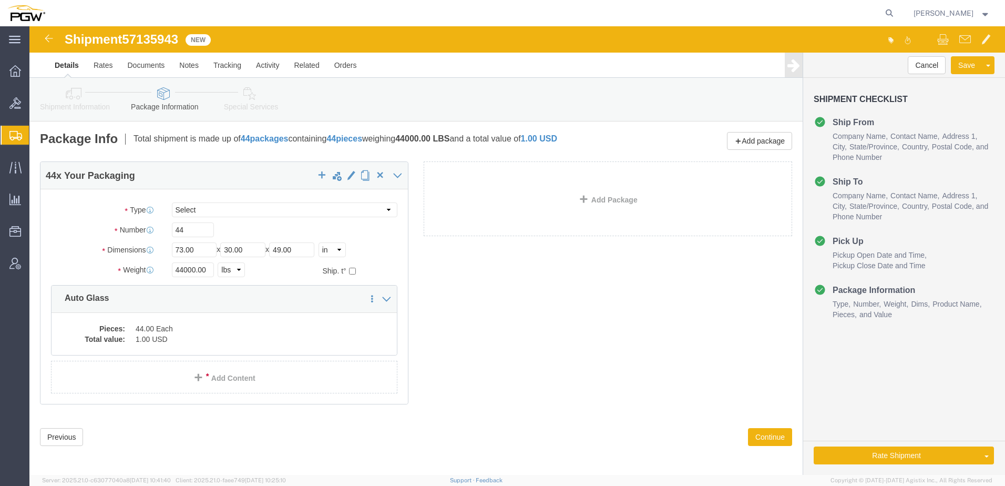
click link "Special Services"
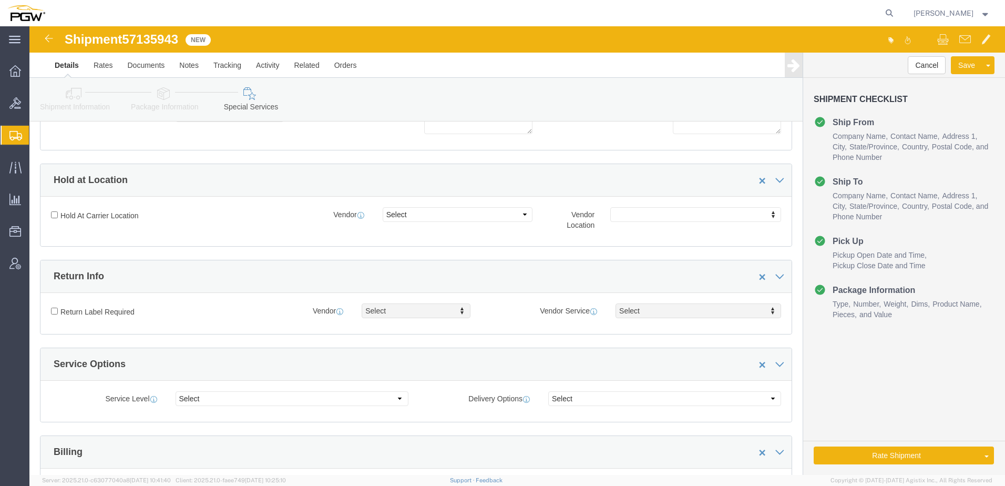
scroll to position [263, 0]
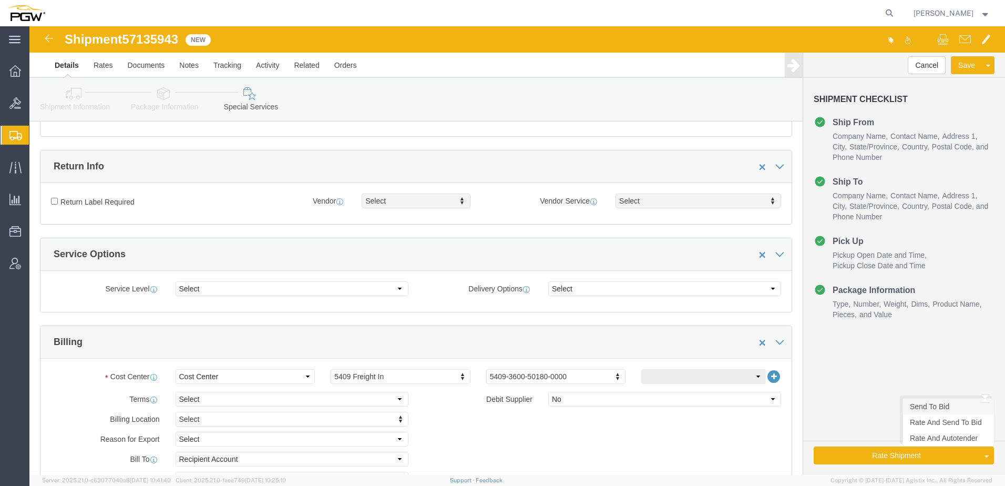
click link "Send To Bid"
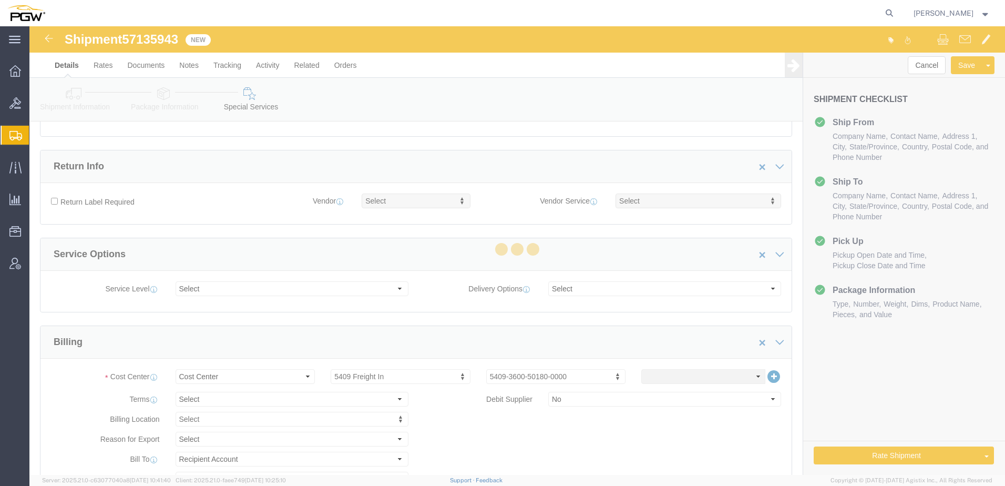
select select "TL"
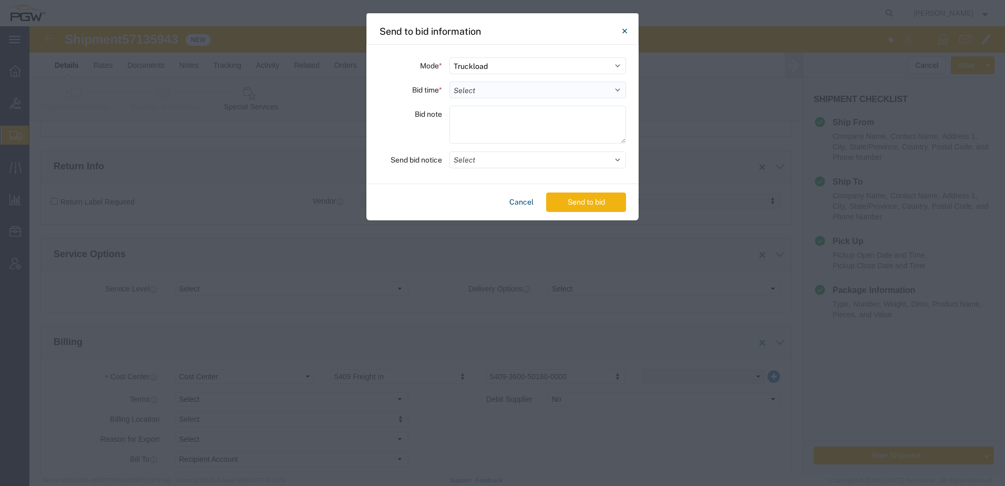
click at [532, 93] on select "Select 30 Min (Rush) 1 Hour (Rush) 2 Hours (Rush) 4 Hours (Rush) 8 Hours (Rush)…" at bounding box center [537, 89] width 177 height 17
select select "24"
click at [449, 81] on select "Select 30 Min (Rush) 1 Hour (Rush) 2 Hours (Rush) 4 Hours (Rush) 8 Hours (Rush)…" at bounding box center [537, 89] width 177 height 17
click at [575, 195] on button "Send to bid" at bounding box center [586, 201] width 80 height 19
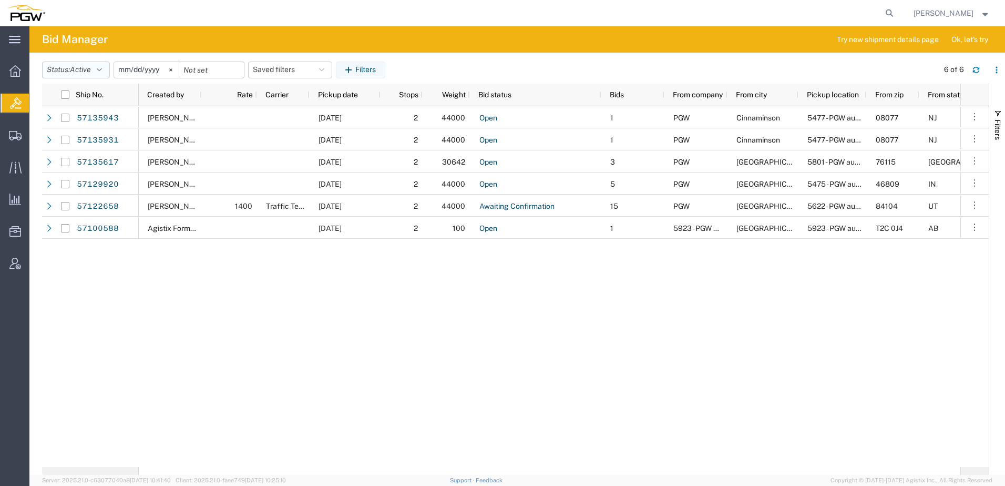
click at [87, 67] on span "Active" at bounding box center [80, 69] width 21 height 8
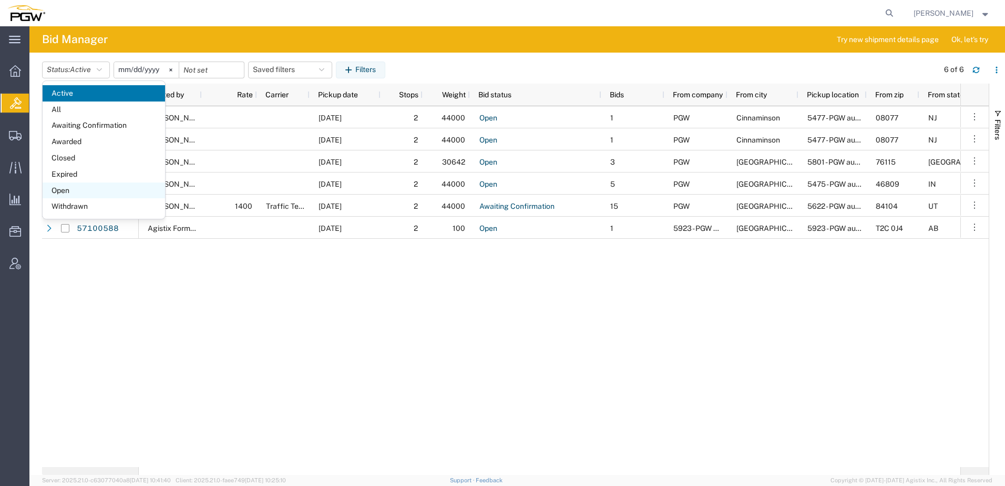
click at [75, 191] on span "Open" at bounding box center [104, 190] width 122 height 16
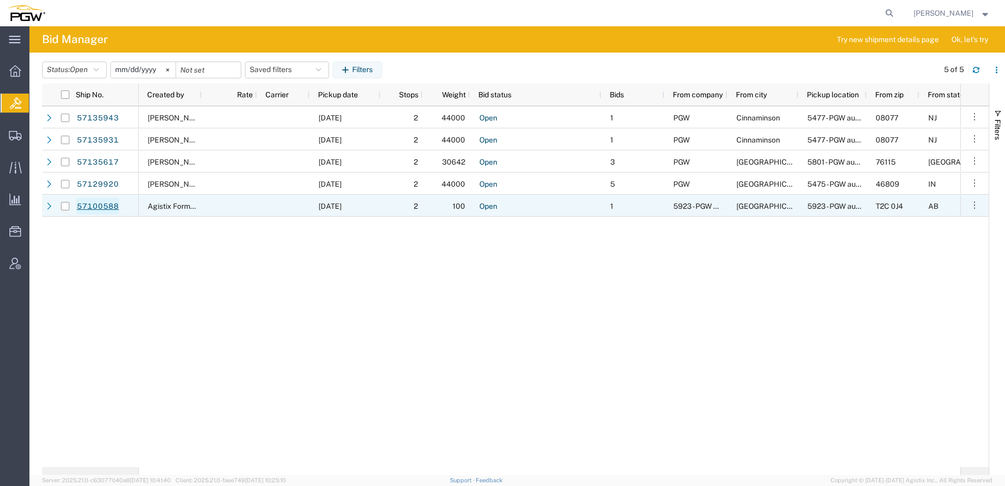
click at [97, 203] on link "57100588" at bounding box center [97, 206] width 43 height 17
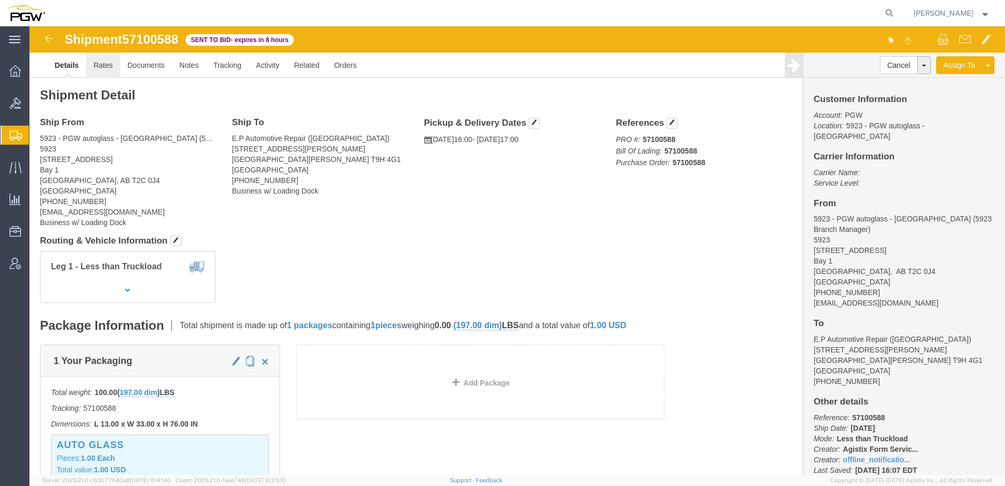
click link "Rates"
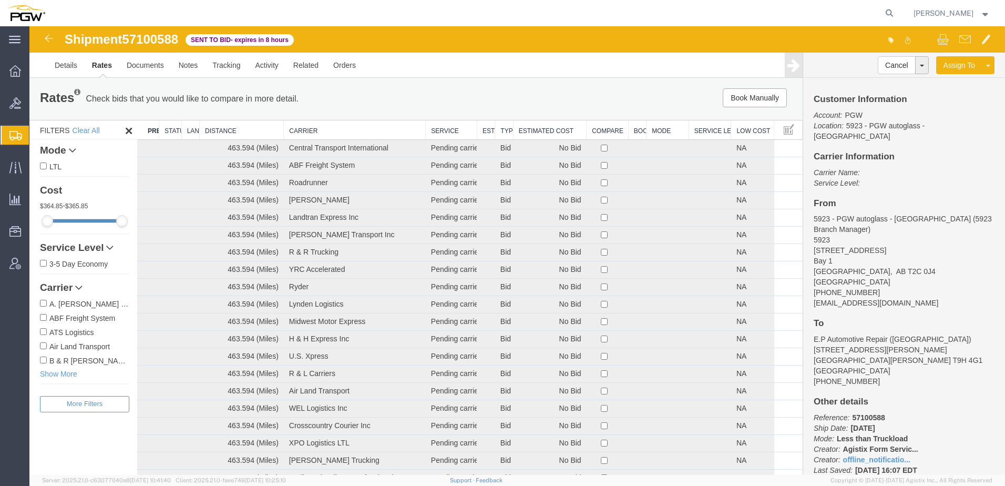
click at [534, 134] on th "Estimated Cost" at bounding box center [549, 129] width 73 height 19
